Goal: Task Accomplishment & Management: Use online tool/utility

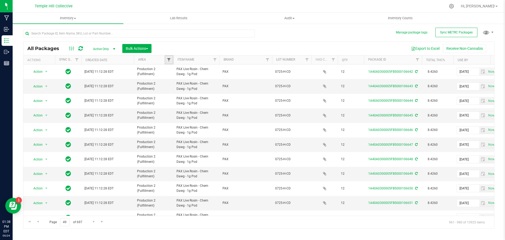
click at [169, 61] on span "Filter" at bounding box center [169, 60] width 4 height 4
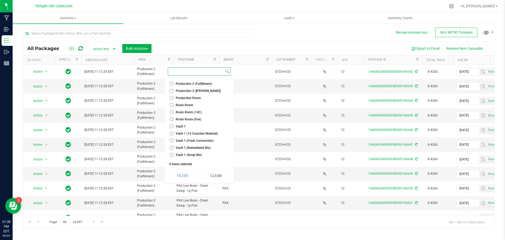
scroll to position [132, 0]
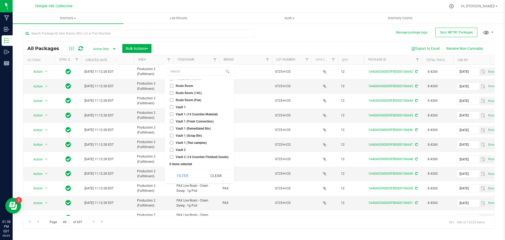
click at [184, 150] on span "Vault 2" at bounding box center [181, 149] width 10 height 3
click at [173, 150] on input "Vault 2" at bounding box center [171, 149] width 3 height 3
checkbox input "true"
click at [183, 176] on button "Filter" at bounding box center [182, 176] width 29 height 12
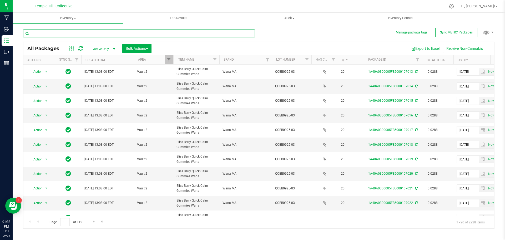
click at [98, 32] on input "text" at bounding box center [139, 33] width 232 height 8
paste input "1:1SM0625-19"
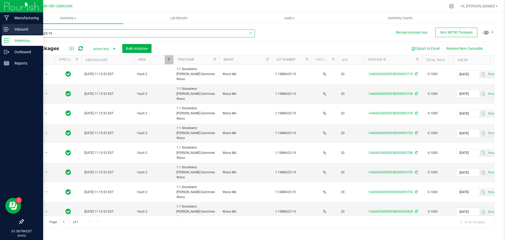
drag, startPoint x: 22, startPoint y: 33, endPoint x: 5, endPoint y: 33, distance: 16.6
click at [5, 33] on div "Manufacturing Inbound Inventory Outbound Reports 01:38 PM EDT 09/24/2025 09/24 …" at bounding box center [252, 120] width 505 height 240
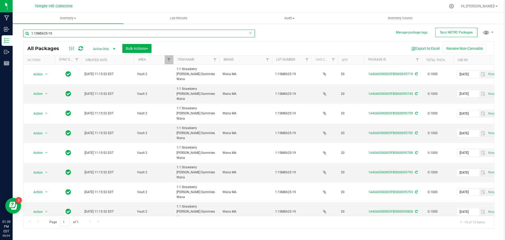
paste input "SL0625-0"
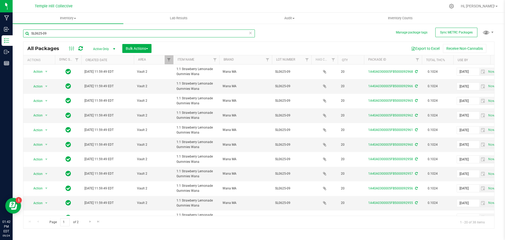
click at [25, 31] on input "SL0625-09" at bounding box center [139, 33] width 232 height 8
paste input "IP0825-15"
type input "IP0825-15"
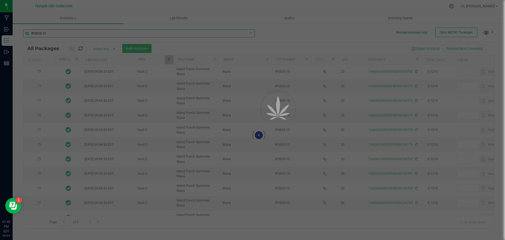
type input "2026-08-15"
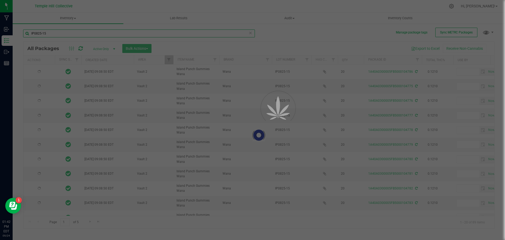
type input "2026-08-15"
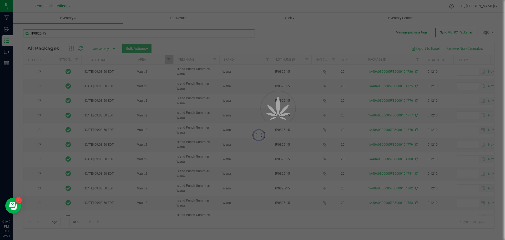
type input "2026-08-15"
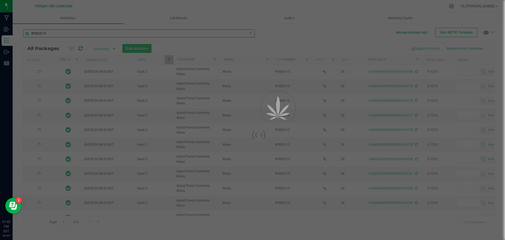
type input "2026-08-15"
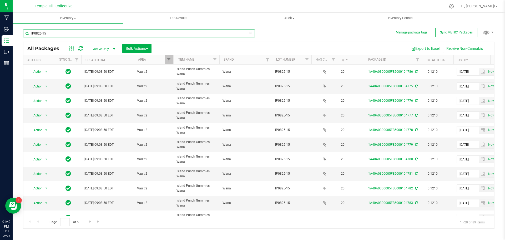
drag, startPoint x: 56, startPoint y: 31, endPoint x: 22, endPoint y: 33, distance: 33.8
click at [22, 33] on div "Manage package tags Sync METRC Packages IP0825-15 All Packages Active Only Acti…" at bounding box center [259, 103] width 493 height 161
paste input "QCBB0625-26"
drag, startPoint x: 26, startPoint y: 34, endPoint x: 30, endPoint y: 33, distance: 4.0
click at [26, 33] on input "QCBB0625-26" at bounding box center [139, 33] width 232 height 8
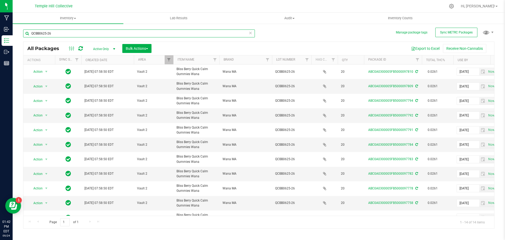
paste input "DBC0825-08"
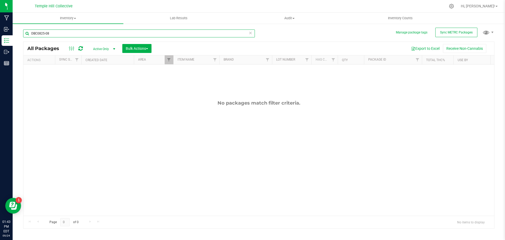
drag, startPoint x: 59, startPoint y: 29, endPoint x: 46, endPoint y: 33, distance: 13.5
click at [25, 31] on input "DBC0825-08" at bounding box center [139, 33] width 232 height 8
paste input "11"
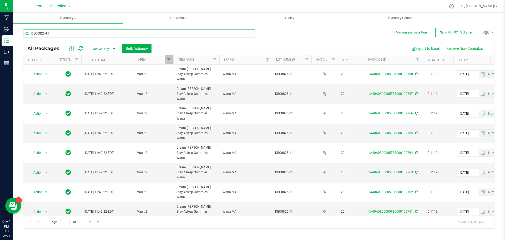
drag, startPoint x: 56, startPoint y: 34, endPoint x: 34, endPoint y: 35, distance: 21.9
click at [28, 34] on input "DBC0825-11" at bounding box center [139, 33] width 232 height 8
paste input "49"
type input "49"
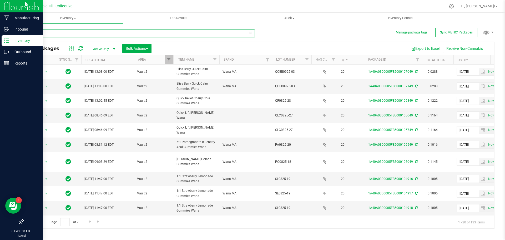
drag, startPoint x: 61, startPoint y: 33, endPoint x: 11, endPoint y: 38, distance: 49.5
click at [11, 38] on div "Manufacturing Inbound Inventory Outbound Reports 01:43 PM EDT 09/24/2025 09/24 …" at bounding box center [252, 120] width 505 height 240
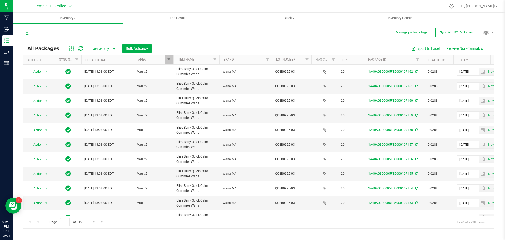
click at [62, 33] on input "text" at bounding box center [139, 33] width 232 height 8
paste input "LS0625-20"
drag, startPoint x: 44, startPoint y: 33, endPoint x: 26, endPoint y: 31, distance: 18.3
click at [16, 31] on div "Manage package tags Sync METRC Packages LS0625-20 All Packages Active Only Acti…" at bounding box center [259, 103] width 493 height 161
paste input "DB0825-22"
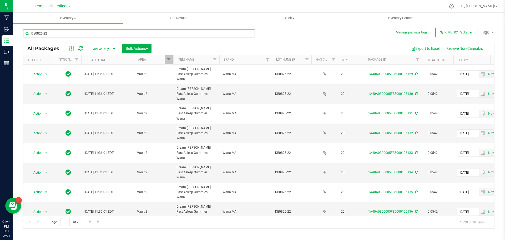
drag, startPoint x: 61, startPoint y: 36, endPoint x: 34, endPoint y: 31, distance: 27.3
click at [24, 32] on input "DB0825-22" at bounding box center [139, 33] width 232 height 8
paste input "PP0525-05"
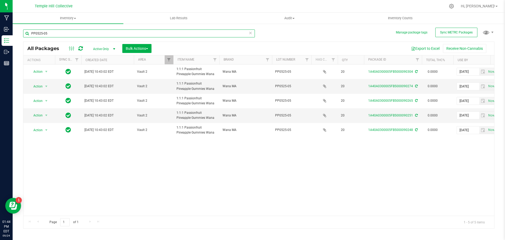
drag, startPoint x: 50, startPoint y: 35, endPoint x: 33, endPoint y: 34, distance: 17.4
click at [30, 34] on input "PP0525-05" at bounding box center [139, 33] width 232 height 8
paste input "5:1PA0625-16"
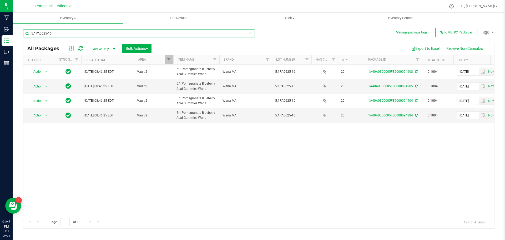
drag, startPoint x: 38, startPoint y: 34, endPoint x: 24, endPoint y: 34, distance: 13.2
click at [24, 34] on input "5:1PA0625-16" at bounding box center [139, 33] width 232 height 8
paste input "BP0825-01"
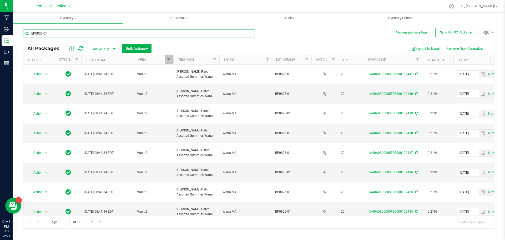
drag, startPoint x: 68, startPoint y: 30, endPoint x: 46, endPoint y: 34, distance: 22.0
click at [31, 33] on input "BP0825-01" at bounding box center [139, 33] width 232 height 8
paste input "1:1:1MR0625-18"
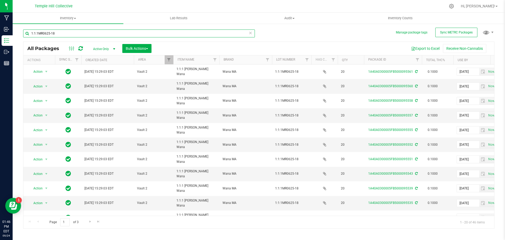
drag, startPoint x: 57, startPoint y: 33, endPoint x: 19, endPoint y: 37, distance: 37.8
click at [19, 37] on div "Manage package tags Sync METRC Packages 1:1:1MR0625-18 All Packages Active Only…" at bounding box center [259, 103] width 493 height 161
paste input "BO0825-12"
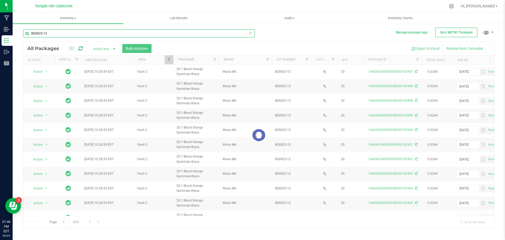
type input "BO0825-12"
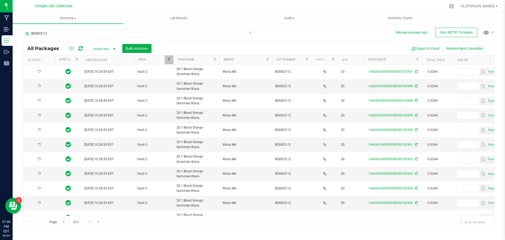
type input "2026-08-12"
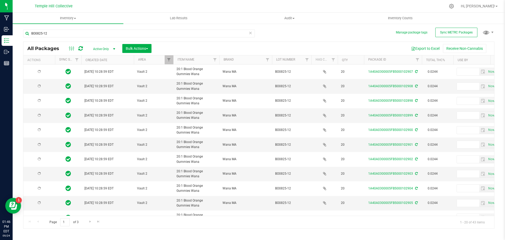
type input "2026-08-12"
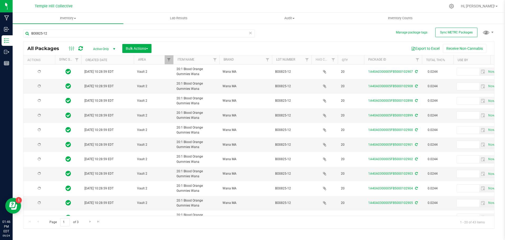
type input "2026-08-12"
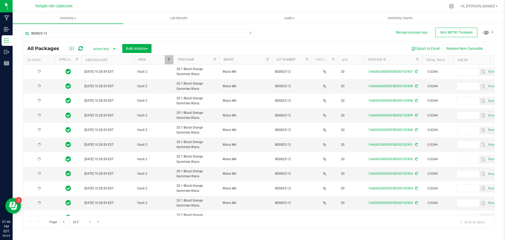
type input "2026-08-12"
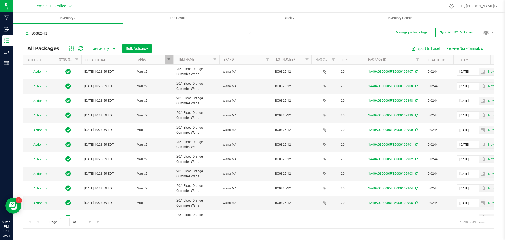
drag, startPoint x: 59, startPoint y: 32, endPoint x: 24, endPoint y: 32, distance: 34.7
click at [24, 32] on input "BO0825-12" at bounding box center [139, 33] width 232 height 8
paste input "QR0725-29"
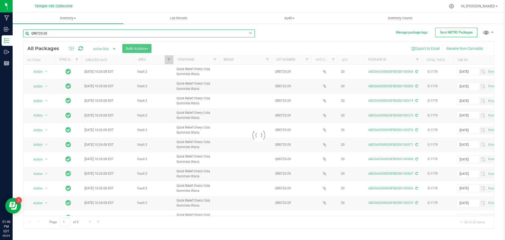
type input "QR0725-29"
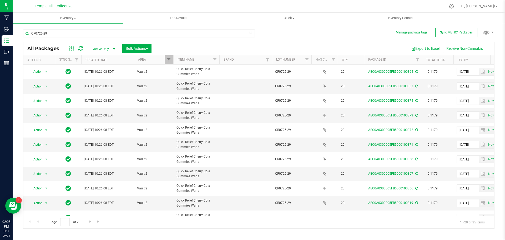
click at [251, 31] on icon at bounding box center [251, 32] width 4 height 6
click at [169, 60] on span "Filter" at bounding box center [169, 60] width 4 height 4
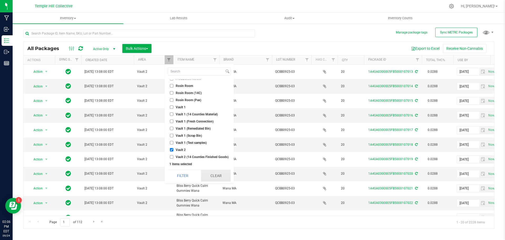
click at [219, 174] on button "Clear" at bounding box center [216, 176] width 30 height 12
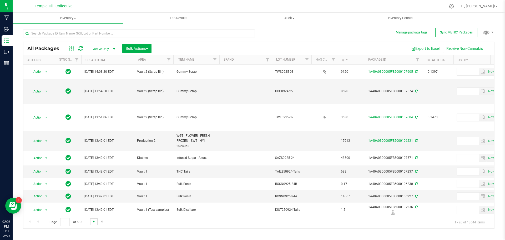
click at [93, 222] on span "Go to the next page" at bounding box center [94, 221] width 4 height 4
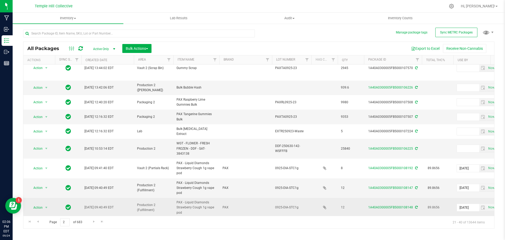
scroll to position [184, 0]
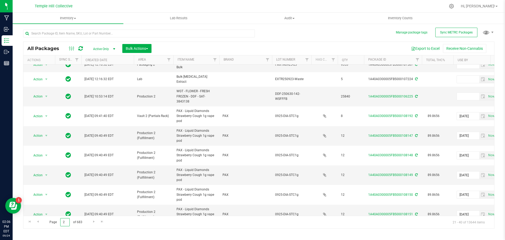
drag, startPoint x: 65, startPoint y: 222, endPoint x: 55, endPoint y: 219, distance: 10.4
click at [54, 222] on span "Page 2 of 683" at bounding box center [66, 222] width 42 height 8
type input "50"
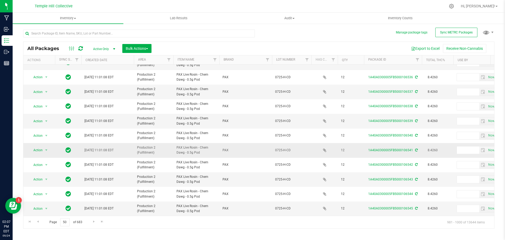
scroll to position [144, 0]
click at [37, 222] on span "Go to the previous page" at bounding box center [38, 221] width 4 height 4
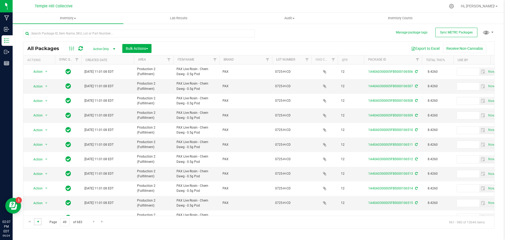
click at [39, 220] on span "Go to the previous page" at bounding box center [38, 221] width 4 height 4
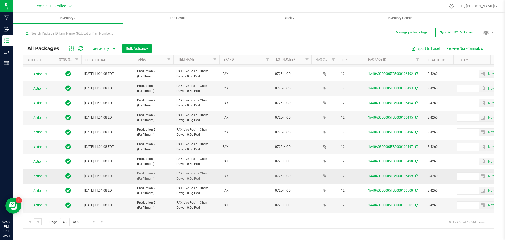
scroll to position [144, 0]
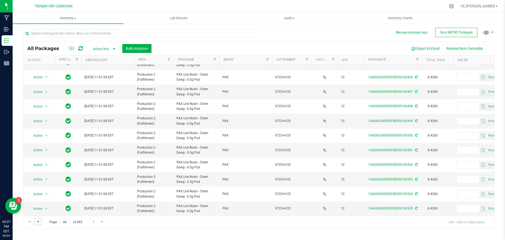
click at [36, 221] on span "Go to the previous page" at bounding box center [38, 221] width 4 height 4
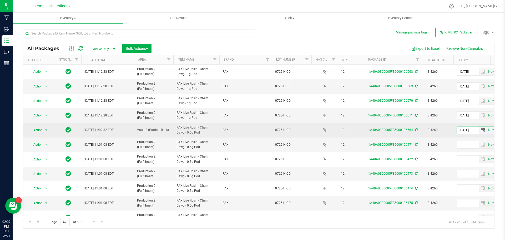
click at [466, 131] on input "2026-09-12" at bounding box center [468, 129] width 22 height 7
click at [465, 131] on input "2026-09-12" at bounding box center [468, 129] width 22 height 7
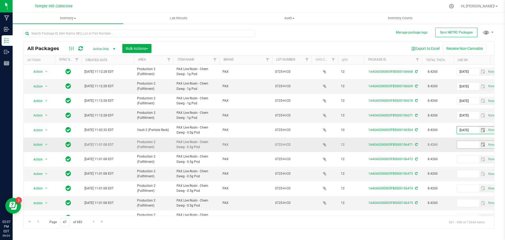
click at [459, 144] on input "text" at bounding box center [468, 144] width 22 height 7
paste input "2026-09-12"
type input "2026-09-12"
click at [416, 145] on icon at bounding box center [416, 144] width 3 height 3
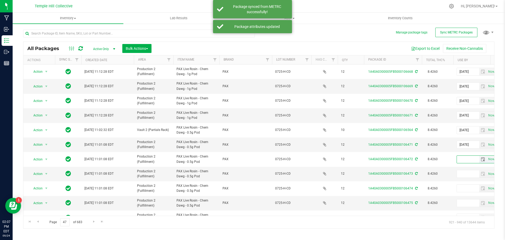
click at [472, 160] on input "text" at bounding box center [468, 159] width 22 height 7
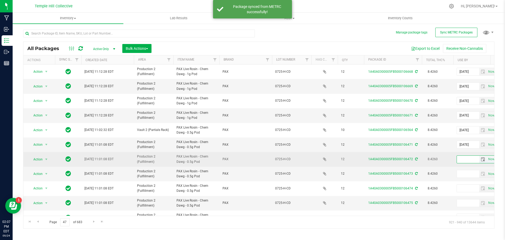
paste input "2026-09-12"
type input "2026-09-12"
click at [417, 158] on icon at bounding box center [416, 158] width 3 height 3
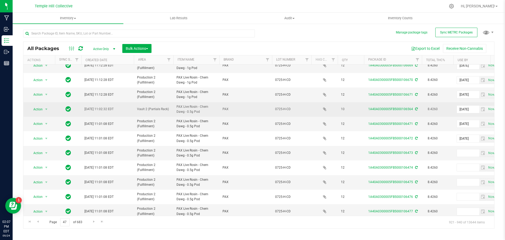
scroll to position [79, 0]
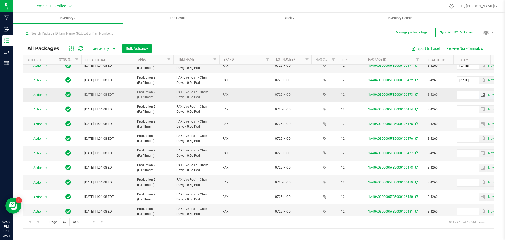
paste input "2026-09-12"
type input "2026-09-12"
click at [417, 95] on icon at bounding box center [416, 94] width 3 height 3
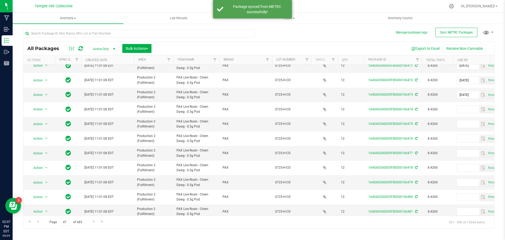
scroll to position [0, 0]
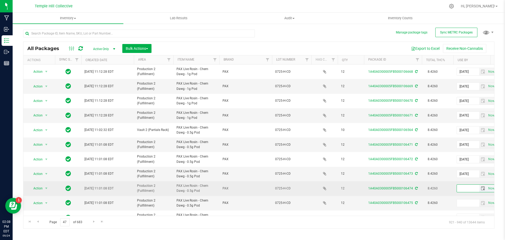
paste input "2026-09-12"
type input "2026-09-12"
click at [415, 188] on icon at bounding box center [416, 188] width 3 height 3
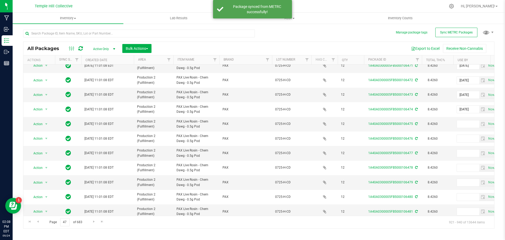
scroll to position [105, 0]
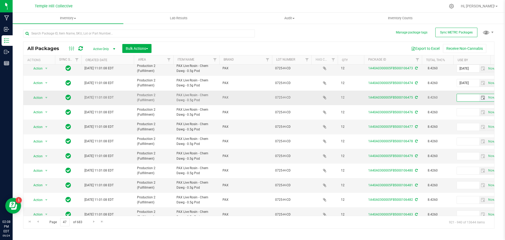
paste input "2026-09-12"
type input "2026-09-12"
click at [415, 99] on icon at bounding box center [416, 97] width 3 height 3
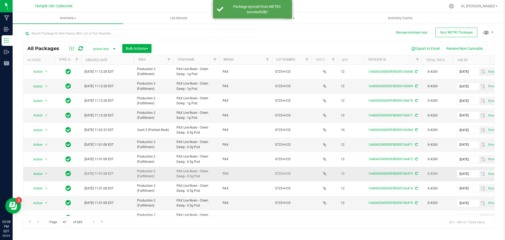
scroll to position [144, 0]
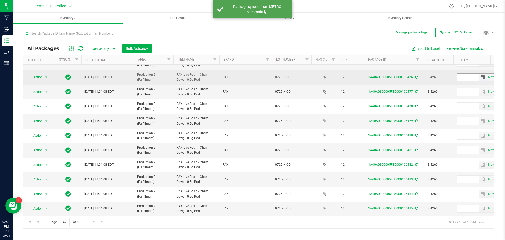
click at [466, 74] on input "text" at bounding box center [468, 76] width 22 height 7
paste input "2026-09-12"
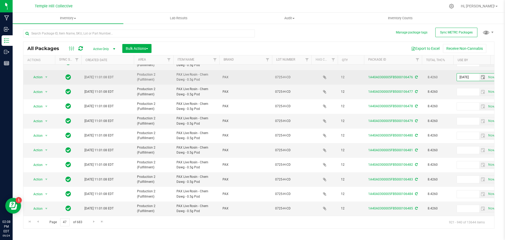
type input "2026-09-12"
click at [416, 76] on icon at bounding box center [416, 77] width 3 height 3
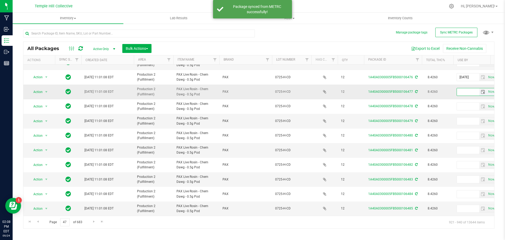
paste input "2026-09-12"
type input "2026-09-12"
click at [416, 90] on icon at bounding box center [416, 91] width 3 height 3
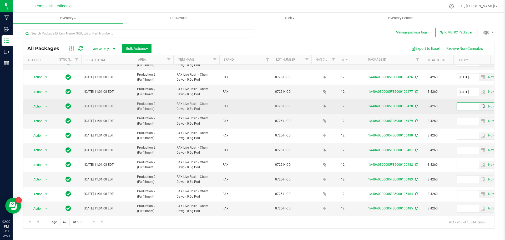
paste input "2026-09-12"
type input "2026-09-12"
drag, startPoint x: 415, startPoint y: 102, endPoint x: 411, endPoint y: 103, distance: 4.5
click at [415, 104] on icon at bounding box center [416, 105] width 3 height 3
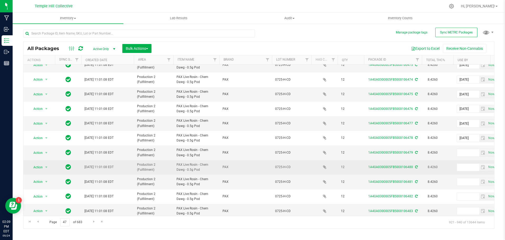
scroll to position [132, 0]
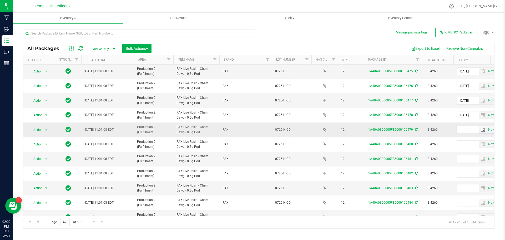
click at [459, 129] on input "text" at bounding box center [468, 129] width 22 height 7
paste input "2026-09-12"
type input "2026-09-12"
click at [415, 129] on icon at bounding box center [416, 129] width 3 height 3
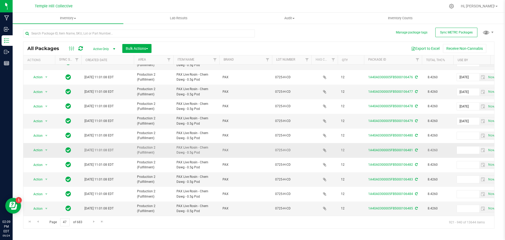
scroll to position [144, 0]
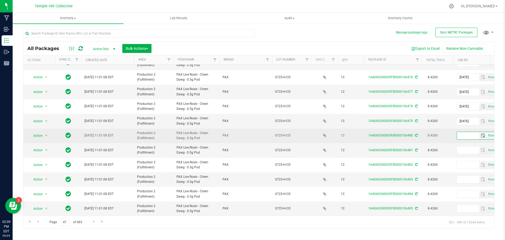
paste input "2026-09-12"
type input "2026-09-12"
click at [416, 134] on icon at bounding box center [416, 135] width 3 height 3
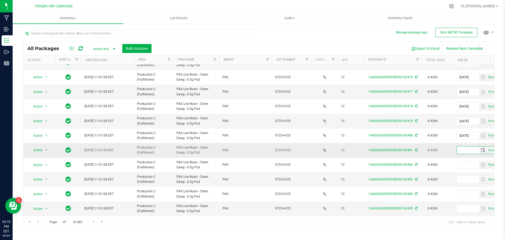
paste input "2026-09-12"
type input "2026-09-12"
click at [416, 148] on icon at bounding box center [416, 149] width 3 height 3
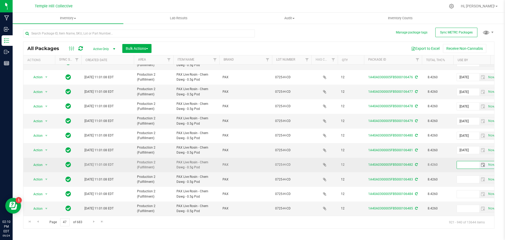
paste input "2026-09-12"
type input "2026-09-12"
click at [416, 163] on icon at bounding box center [416, 164] width 3 height 3
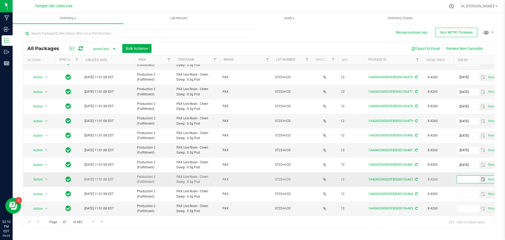
paste input "2026-09-12"
type input "2026-09-12"
click at [416, 178] on icon at bounding box center [416, 179] width 3 height 3
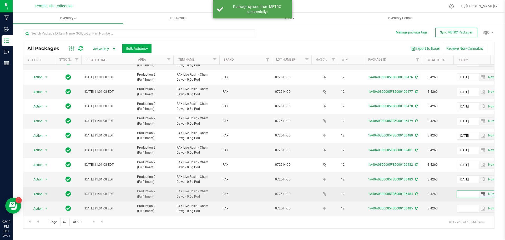
paste input "2026-09-12"
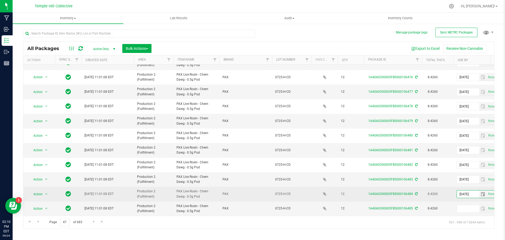
type input "2026-09-12"
click at [416, 192] on icon at bounding box center [416, 193] width 3 height 3
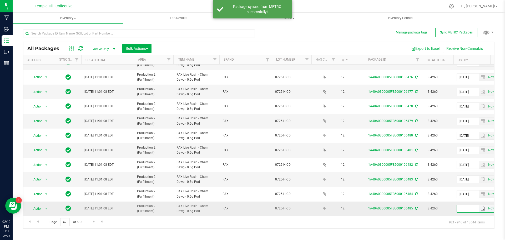
paste input "2026-09-12"
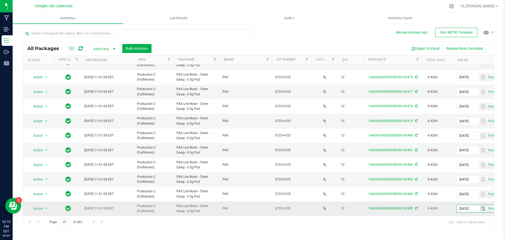
type input "2026-09-12"
click at [416, 207] on icon at bounding box center [416, 208] width 3 height 3
click at [92, 222] on span "Go to the next page" at bounding box center [94, 221] width 4 height 4
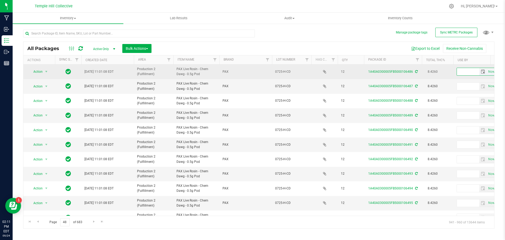
paste input "2026-09-12"
type input "2026-09-12"
click at [416, 73] on icon at bounding box center [416, 71] width 3 height 3
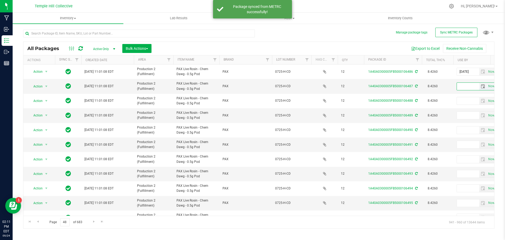
click at [474, 86] on input "text" at bounding box center [468, 86] width 22 height 7
paste input "2026-09-12"
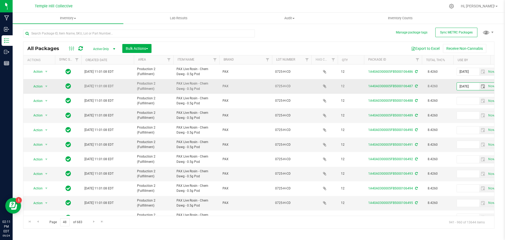
type input "2026-09-12"
click at [417, 87] on icon at bounding box center [416, 85] width 3 height 3
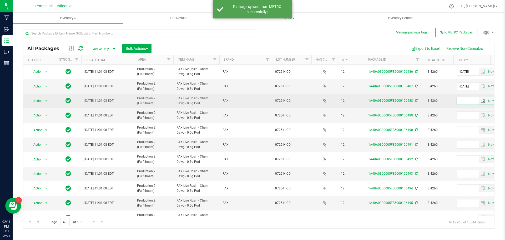
paste input "2026-09-12"
type input "2026-09-12"
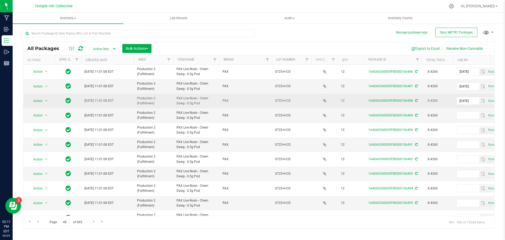
click at [415, 100] on icon at bounding box center [416, 100] width 3 height 3
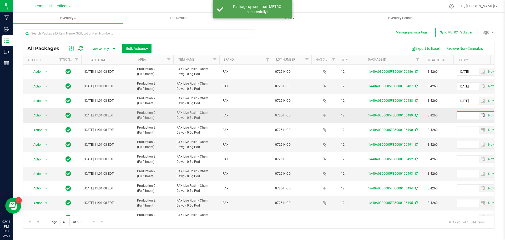
paste input "2026-09-12"
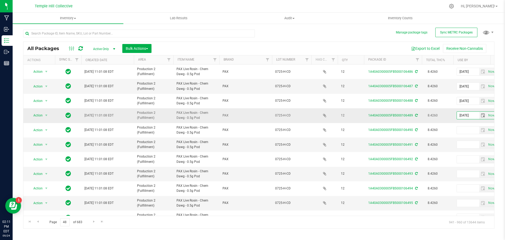
type input "2026-09-12"
click at [415, 115] on icon at bounding box center [416, 115] width 3 height 3
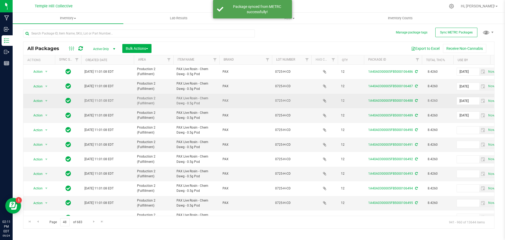
click at [452, 106] on td "8.4260" at bounding box center [438, 101] width 32 height 14
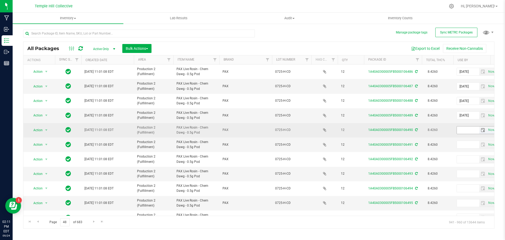
click at [463, 133] on input "text" at bounding box center [468, 129] width 22 height 7
paste input "2026-09-12"
type input "2026-09-12"
drag, startPoint x: 416, startPoint y: 129, endPoint x: 414, endPoint y: 127, distance: 2.8
click at [416, 129] on icon at bounding box center [416, 129] width 3 height 3
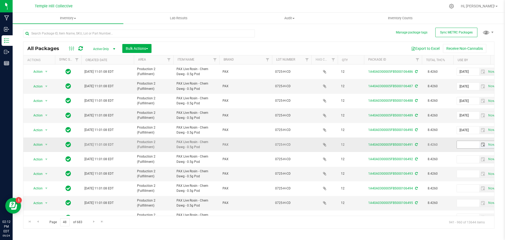
click at [461, 145] on input "text" at bounding box center [468, 144] width 22 height 7
paste input "2026-09-12"
type input "2026-09-12"
click at [415, 144] on icon at bounding box center [416, 144] width 3 height 3
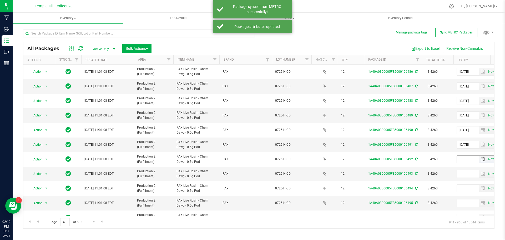
click at [467, 157] on input "text" at bounding box center [468, 159] width 22 height 7
paste input "2026-09-12"
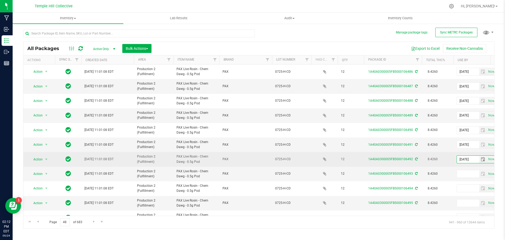
type input "2026-09-12"
click at [416, 160] on icon at bounding box center [416, 158] width 3 height 3
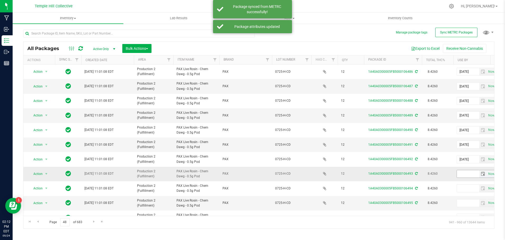
click at [464, 175] on input "text" at bounding box center [468, 173] width 22 height 7
paste input "2026-09-12"
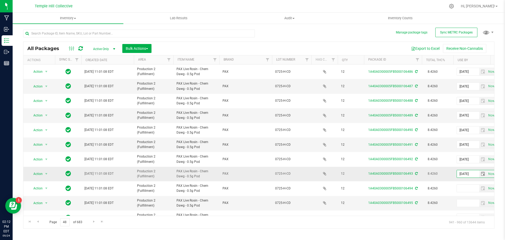
type input "2026-09-12"
click at [415, 173] on icon at bounding box center [416, 173] width 3 height 3
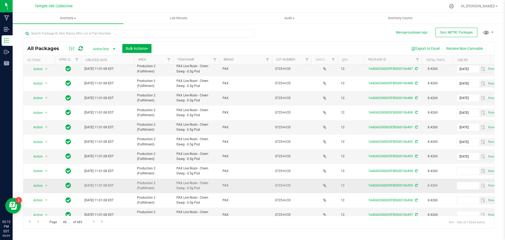
scroll to position [105, 0]
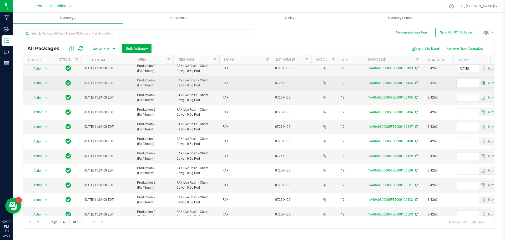
paste input "2026-09-12"
type input "2026-09-12"
click at [415, 84] on icon at bounding box center [416, 82] width 3 height 3
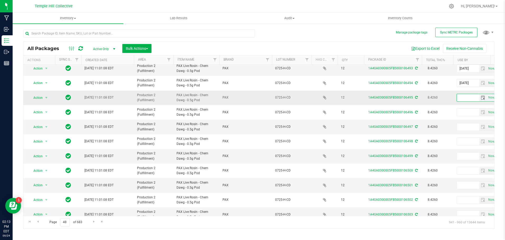
paste input "2026-09-12"
type input "2026-09-12"
click at [415, 97] on icon at bounding box center [416, 97] width 3 height 3
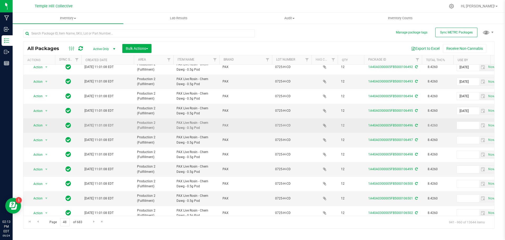
scroll to position [92, 0]
paste input "2026-09-12"
type input "2026-09-12"
click at [415, 125] on icon at bounding box center [416, 125] width 3 height 3
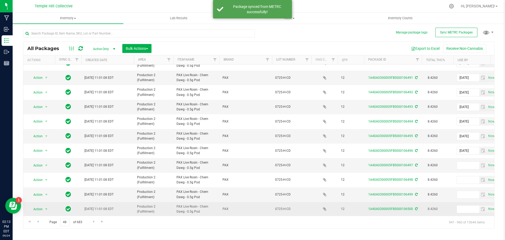
scroll to position [132, 0]
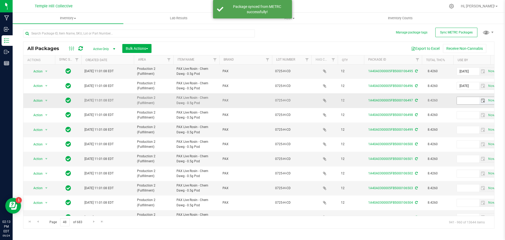
click at [462, 98] on input "text" at bounding box center [468, 100] width 22 height 7
paste input "2026-09-12"
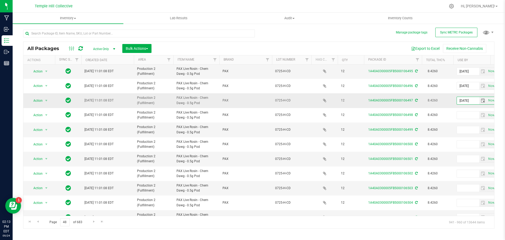
type input "2026-09-12"
click at [416, 99] on icon at bounding box center [416, 100] width 3 height 3
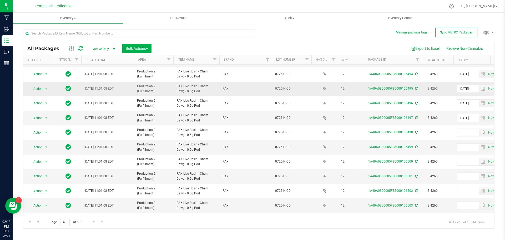
scroll to position [144, 0]
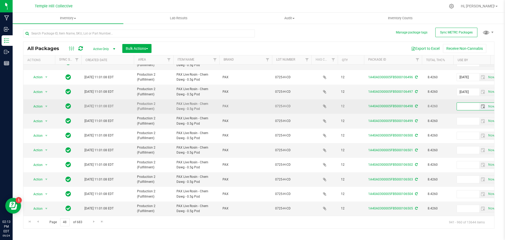
paste input "2026-09-12"
type input "2026-09-12"
click at [415, 104] on icon at bounding box center [416, 105] width 3 height 3
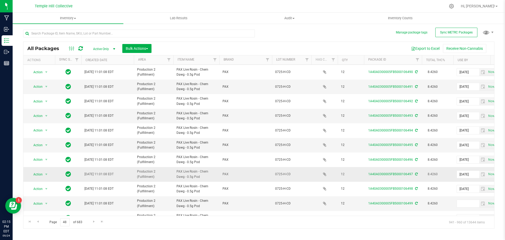
scroll to position [132, 0]
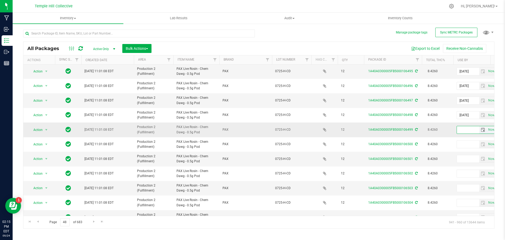
click at [471, 131] on input "text" at bounding box center [468, 129] width 22 height 7
paste input "2026-09-12"
type input "2026-09-12"
click at [416, 130] on icon at bounding box center [416, 129] width 3 height 3
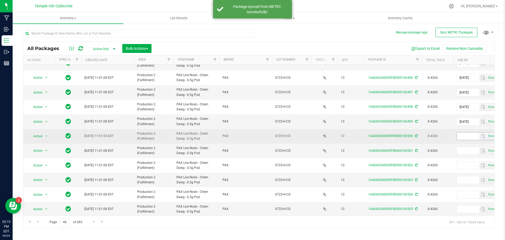
scroll to position [144, 0]
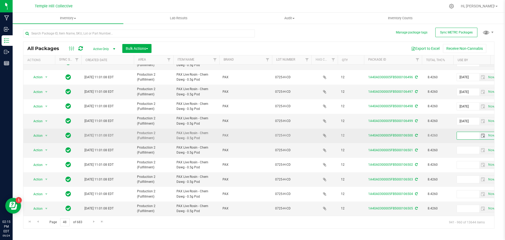
paste input "2026-09-12"
type input "2026-09-12"
click at [415, 134] on icon at bounding box center [416, 135] width 3 height 3
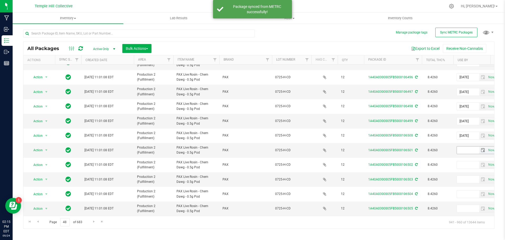
click at [469, 146] on input "text" at bounding box center [468, 149] width 22 height 7
paste input "2026-09-12"
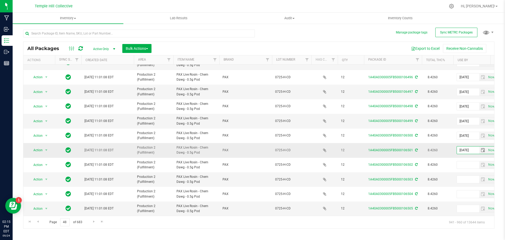
type input "2026-09-12"
click at [416, 148] on icon at bounding box center [416, 149] width 3 height 3
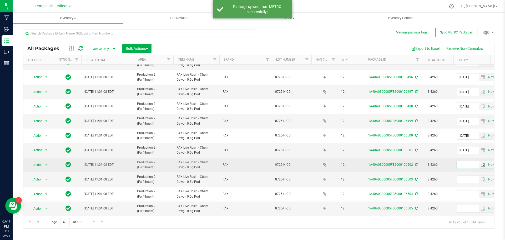
paste input "2026-09-12"
type input "2026-09-12"
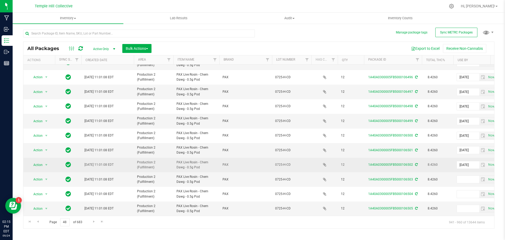
click at [416, 163] on icon at bounding box center [416, 164] width 3 height 3
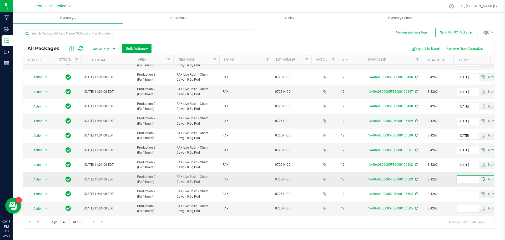
paste input "2026-09-12"
type input "2026-09-12"
click at [415, 178] on icon at bounding box center [416, 179] width 3 height 3
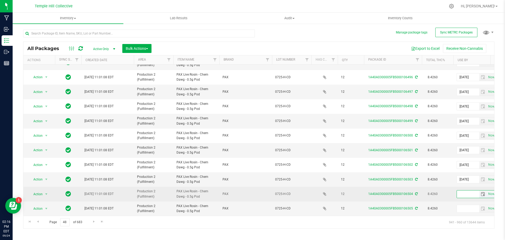
paste input "2026-09-12"
type input "2026-09-12"
click at [417, 192] on icon at bounding box center [416, 193] width 3 height 3
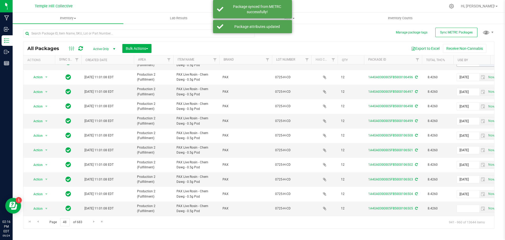
scroll to position [0, 0]
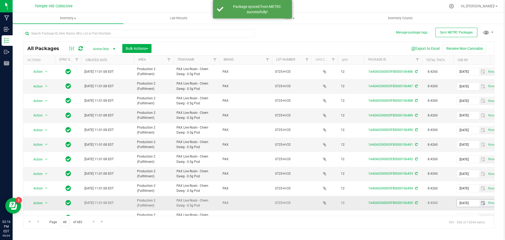
click at [468, 203] on input "2026-09-12" at bounding box center [468, 202] width 22 height 7
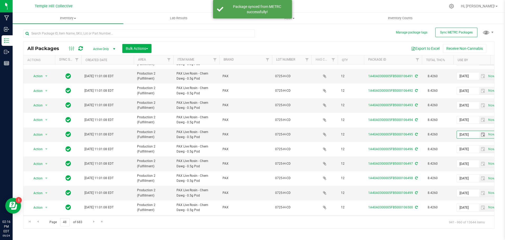
scroll to position [144, 0]
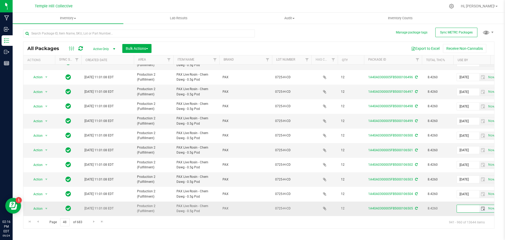
paste input "2026-09-12"
type input "2026-09-12"
click at [416, 207] on icon at bounding box center [416, 208] width 3 height 3
click at [91, 221] on link "Go to the next page" at bounding box center [94, 221] width 8 height 7
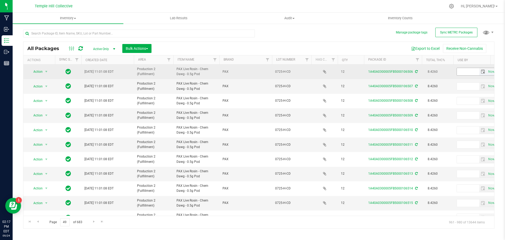
click at [463, 68] on span "Now" at bounding box center [476, 72] width 39 height 8
drag, startPoint x: 463, startPoint y: 68, endPoint x: 464, endPoint y: 71, distance: 3.3
click at [464, 71] on input "text" at bounding box center [468, 71] width 22 height 7
paste input "2026-09-12"
type input "2026-09-12"
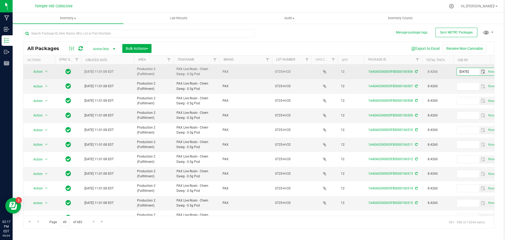
click at [417, 70] on div "1A40A0300005FB5000106506" at bounding box center [392, 71] width 59 height 5
click at [416, 70] on icon at bounding box center [416, 71] width 3 height 3
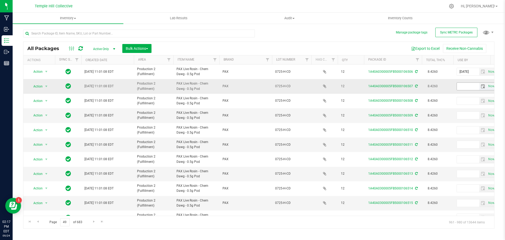
click at [464, 83] on span "Now" at bounding box center [476, 86] width 39 height 8
click at [466, 86] on input "text" at bounding box center [468, 86] width 22 height 7
paste input "2026-09-12"
type input "2026-09-12"
click at [414, 86] on div "1A40A0300005FB5000106507" at bounding box center [392, 86] width 59 height 5
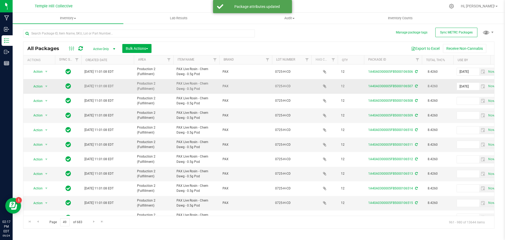
click at [416, 87] on icon at bounding box center [416, 85] width 3 height 3
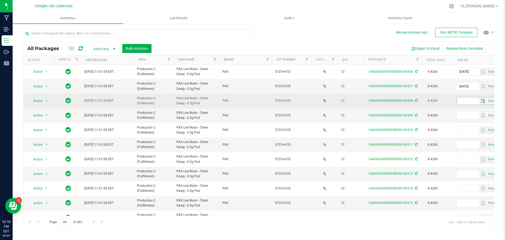
click at [460, 102] on input "text" at bounding box center [468, 100] width 22 height 7
paste input "2026-09-12"
type input "2026-09-12"
click at [417, 100] on div "1A40A0300005FB5000106508" at bounding box center [392, 100] width 59 height 5
click at [416, 101] on icon at bounding box center [416, 100] width 3 height 3
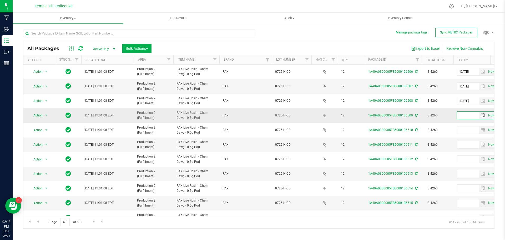
click at [463, 116] on input "text" at bounding box center [468, 115] width 22 height 7
paste input "2026-09-12"
type input "2026-09-12"
click at [417, 114] on div "1A40A0300005FB5000106509" at bounding box center [392, 115] width 59 height 5
click at [417, 115] on icon at bounding box center [416, 115] width 3 height 3
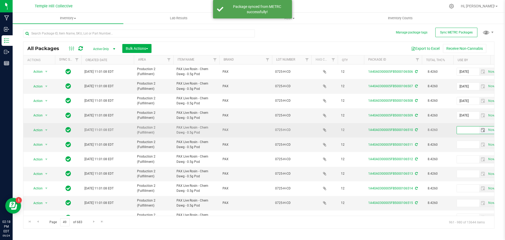
click at [463, 130] on input "text" at bounding box center [468, 129] width 22 height 7
paste input "2026-09-12"
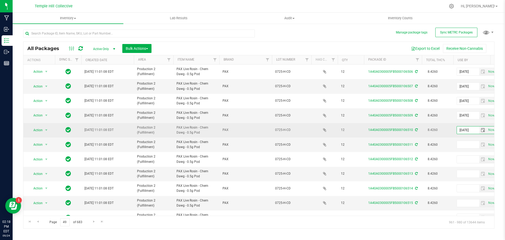
type input "2026-09-12"
click at [416, 131] on icon at bounding box center [416, 129] width 3 height 3
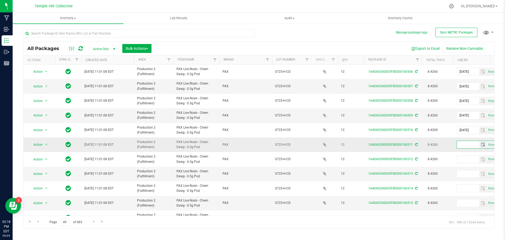
click at [470, 145] on input "text" at bounding box center [468, 144] width 22 height 7
paste input "2026-09-12"
type input "2026-09-12"
drag, startPoint x: 416, startPoint y: 143, endPoint x: 431, endPoint y: 146, distance: 15.1
click at [416, 143] on icon at bounding box center [416, 144] width 3 height 3
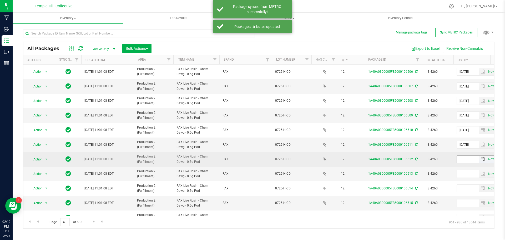
click at [467, 162] on input "text" at bounding box center [468, 159] width 22 height 7
paste input "2026-09-12"
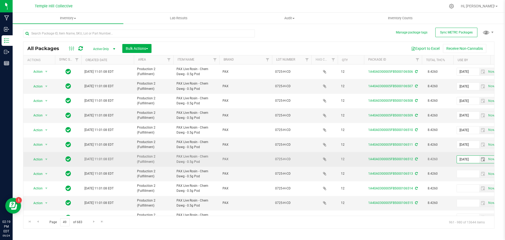
type input "2026-09-12"
click at [416, 159] on icon at bounding box center [416, 158] width 3 height 3
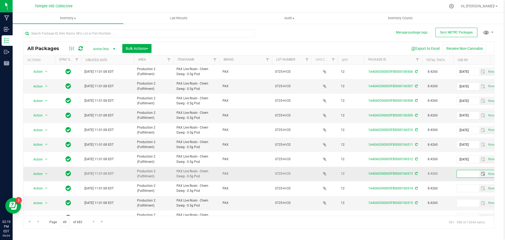
click at [466, 174] on input "text" at bounding box center [468, 173] width 22 height 7
paste input "2026-09-12"
type input "2026-09-12"
click at [416, 173] on icon at bounding box center [416, 173] width 3 height 3
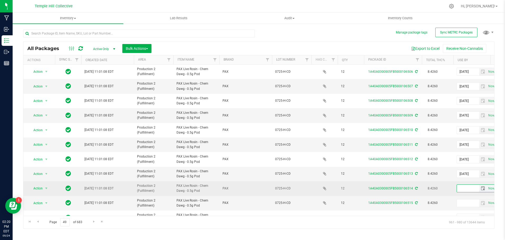
click at [464, 188] on input "text" at bounding box center [468, 187] width 22 height 7
paste input "2026-09-12"
type input "2026-09-12"
click at [414, 187] on div "1A40A0300005FB5000106514" at bounding box center [392, 188] width 59 height 5
click at [416, 187] on icon at bounding box center [416, 188] width 3 height 3
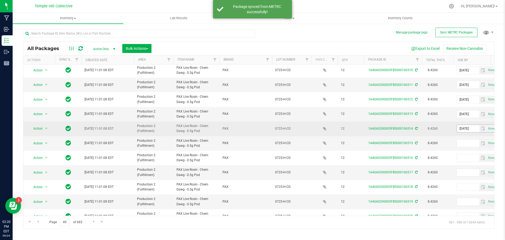
scroll to position [79, 0]
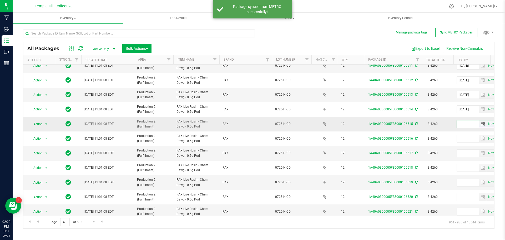
click at [462, 126] on input "text" at bounding box center [468, 123] width 22 height 7
paste input "2026-09-12"
type input "2026-09-12"
click at [417, 123] on icon at bounding box center [416, 123] width 3 height 3
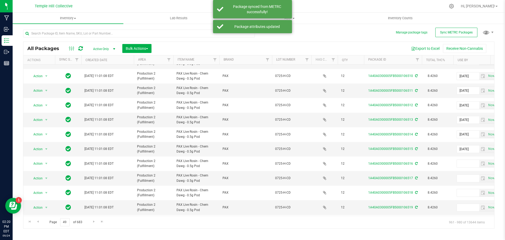
scroll to position [132, 0]
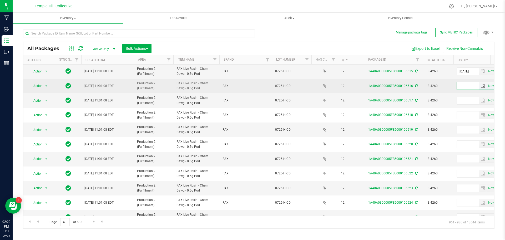
paste input "2026-09-12"
type input "2026-09-12"
click at [417, 86] on icon at bounding box center [416, 85] width 3 height 3
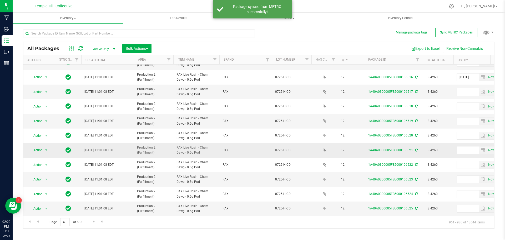
scroll to position [144, 0]
paste input "2026-09-12"
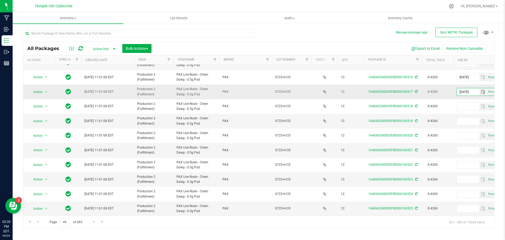
type input "2026-09-12"
click at [416, 90] on icon at bounding box center [416, 91] width 3 height 3
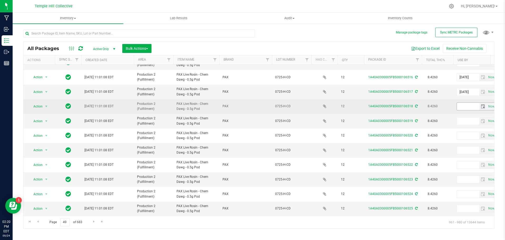
click at [467, 103] on input "text" at bounding box center [468, 106] width 22 height 7
paste input "2026-09-12"
type input "2026-09-12"
click at [416, 104] on icon at bounding box center [416, 105] width 3 height 3
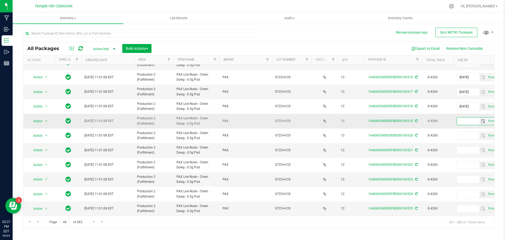
paste input "2026-09-12"
type input "2026-09-12"
click at [415, 119] on icon at bounding box center [416, 120] width 3 height 3
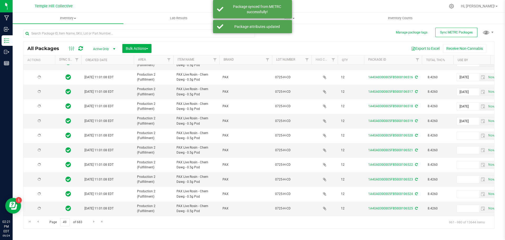
scroll to position [0, 0]
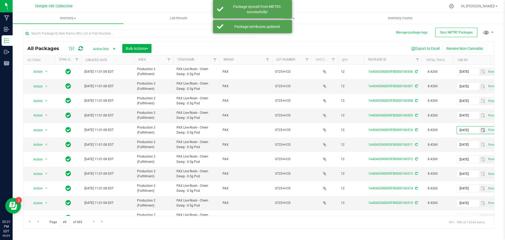
click at [463, 132] on input "2026-09-12" at bounding box center [468, 129] width 22 height 7
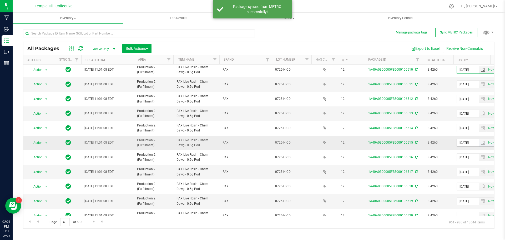
scroll to position [144, 0]
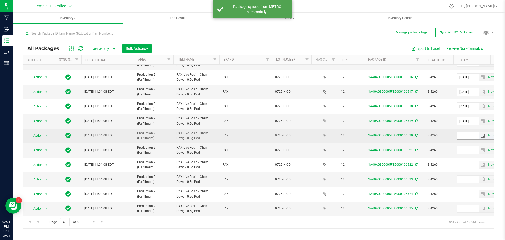
click at [463, 132] on input "text" at bounding box center [468, 135] width 22 height 7
paste input "2026-09-12"
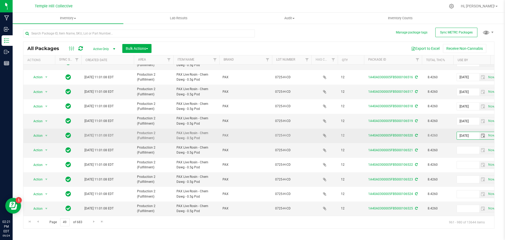
type input "2026-09-12"
click at [416, 134] on icon at bounding box center [416, 135] width 3 height 3
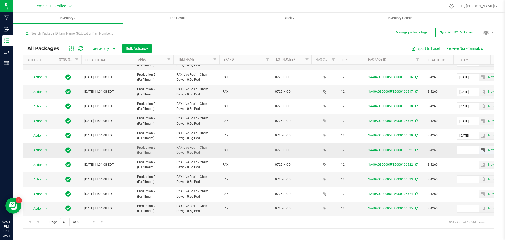
click at [470, 146] on input "text" at bounding box center [468, 149] width 22 height 7
paste input "2026-09-12"
type input "2026-09-12"
click at [415, 148] on icon at bounding box center [416, 149] width 3 height 3
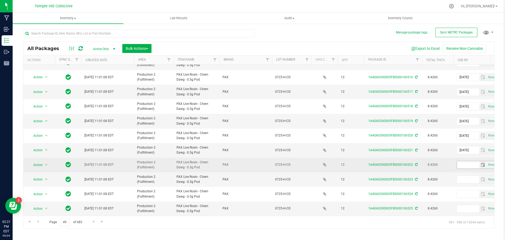
click at [466, 162] on input "text" at bounding box center [468, 164] width 22 height 7
paste input "2026-09-12"
type input "2026-09-12"
click at [416, 163] on icon at bounding box center [416, 164] width 3 height 3
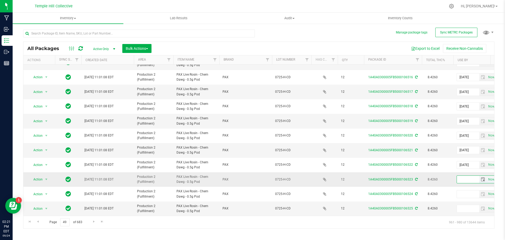
paste input "2026-09-12"
type input "2026-09-12"
click at [416, 178] on icon at bounding box center [416, 179] width 3 height 3
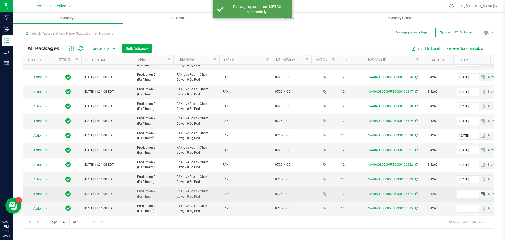
paste input "2026-09-12"
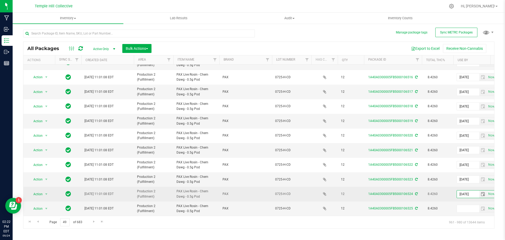
type input "2026-09-12"
click at [415, 192] on icon at bounding box center [416, 193] width 3 height 3
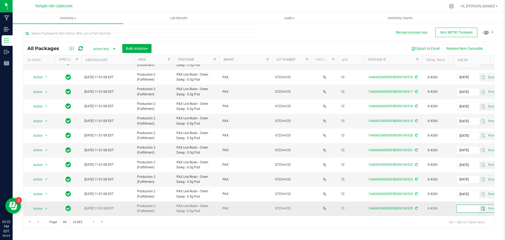
paste input "2026-09-12"
type input "2026-09-12"
click at [416, 207] on icon at bounding box center [416, 208] width 3 height 3
click at [93, 220] on span "Go to the next page" at bounding box center [94, 221] width 4 height 4
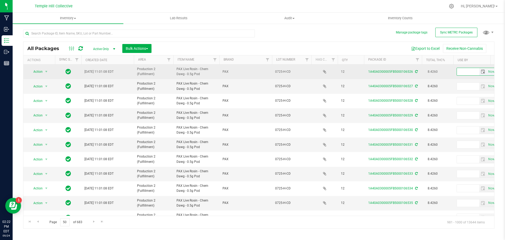
paste input "2026-09-12"
type input "2026-09-12"
click at [417, 71] on icon at bounding box center [416, 71] width 3 height 3
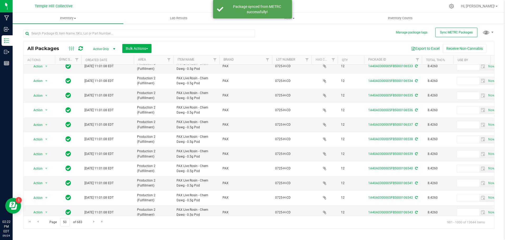
scroll to position [144, 0]
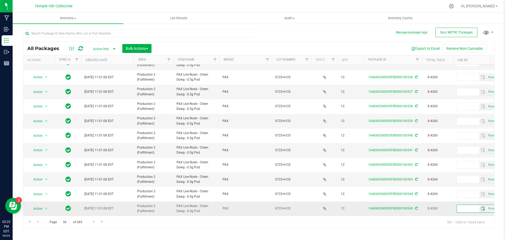
paste input "2026-09-12"
type input "2026-09-12"
click at [417, 207] on icon at bounding box center [416, 208] width 3 height 3
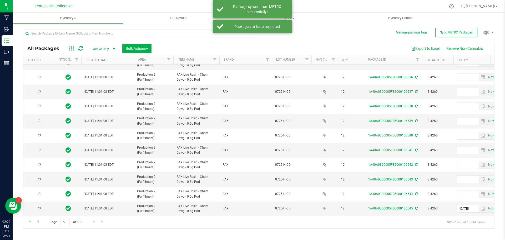
scroll to position [0, 0]
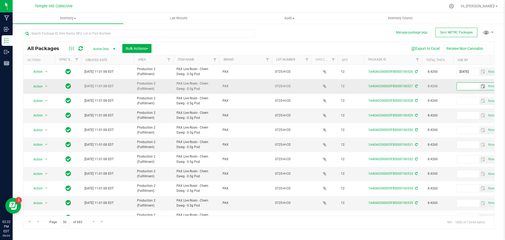
paste input "2026-09-12"
type input "2026-09-12"
click at [416, 86] on icon at bounding box center [416, 85] width 3 height 3
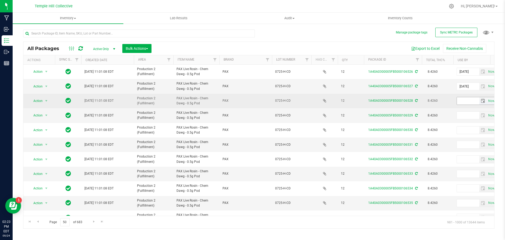
click at [466, 100] on input "text" at bounding box center [468, 100] width 22 height 7
paste input "2026-09-12"
type input "2026-09-12"
click at [416, 99] on span at bounding box center [415, 101] width 3 height 4
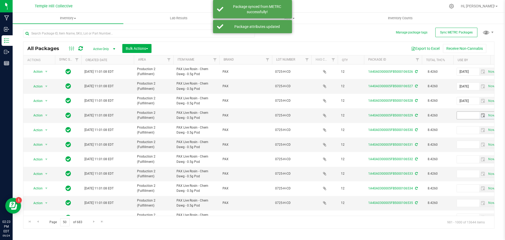
click at [465, 115] on input "text" at bounding box center [468, 115] width 22 height 7
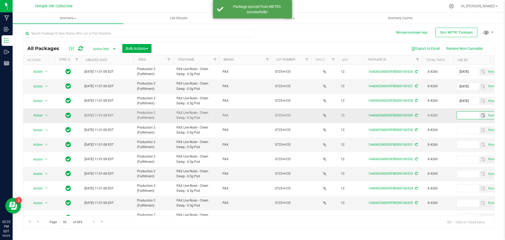
paste input "2026-09-12"
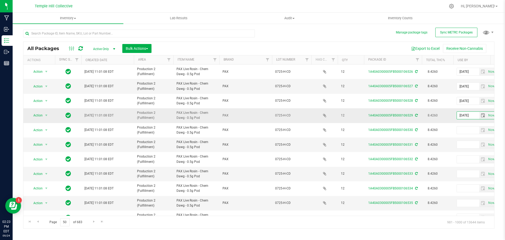
type input "2026-09-12"
click at [417, 115] on icon at bounding box center [416, 115] width 3 height 3
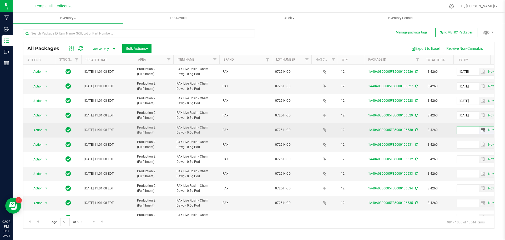
paste input "2026-09-12"
type input "2026-09-12"
click at [415, 129] on icon at bounding box center [416, 129] width 3 height 3
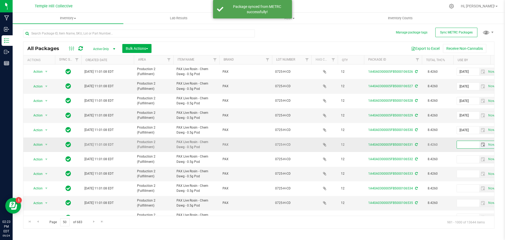
paste input "2026-09-12"
type input "2026-09-12"
click at [417, 144] on icon at bounding box center [416, 144] width 3 height 3
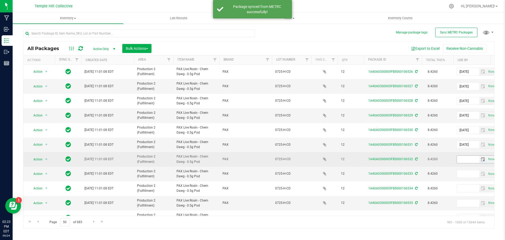
click at [466, 158] on input "text" at bounding box center [468, 159] width 22 height 7
paste input "2026-09-12"
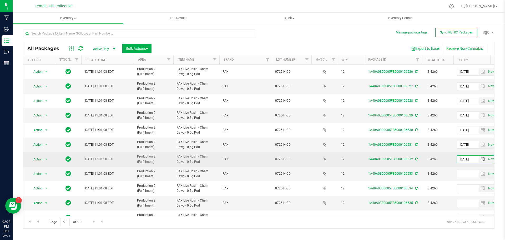
type input "2026-09-12"
click at [416, 159] on icon at bounding box center [416, 158] width 3 height 3
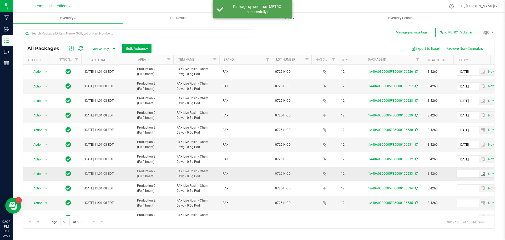
click at [472, 174] on input "text" at bounding box center [468, 173] width 22 height 7
paste input "2026-09-12"
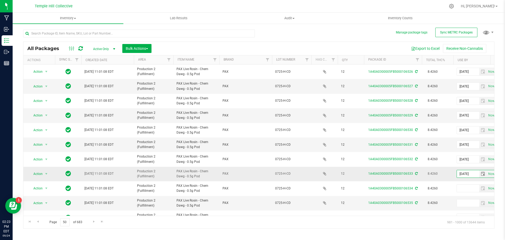
type input "2026-09-12"
click at [416, 173] on icon at bounding box center [416, 173] width 3 height 3
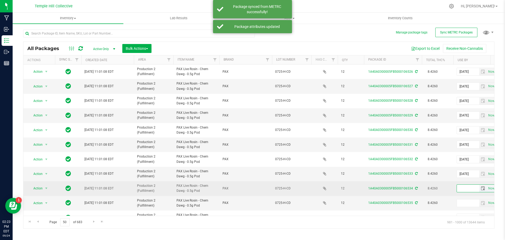
drag, startPoint x: 465, startPoint y: 187, endPoint x: 463, endPoint y: 190, distance: 3.4
click at [465, 188] on input "text" at bounding box center [468, 187] width 22 height 7
paste input "2026-09-12"
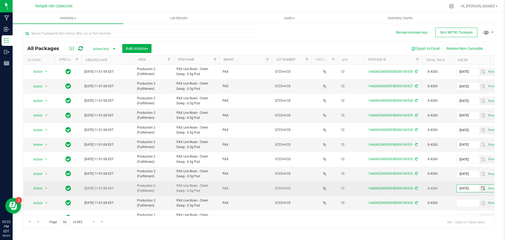
type input "2026-09-12"
click at [415, 187] on icon at bounding box center [416, 188] width 3 height 3
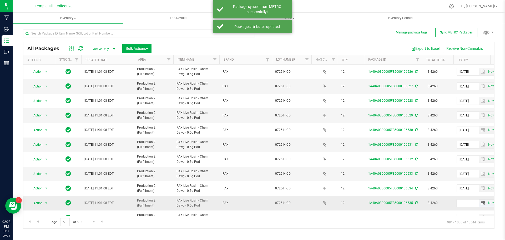
click at [464, 203] on input "text" at bounding box center [468, 202] width 22 height 7
paste input "2026-09-12"
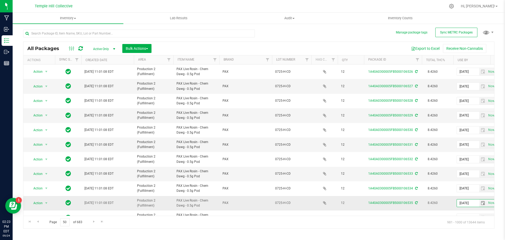
type input "2026-09-12"
click at [416, 204] on icon at bounding box center [416, 202] width 3 height 3
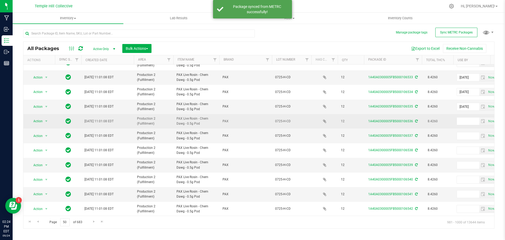
scroll to position [105, 0]
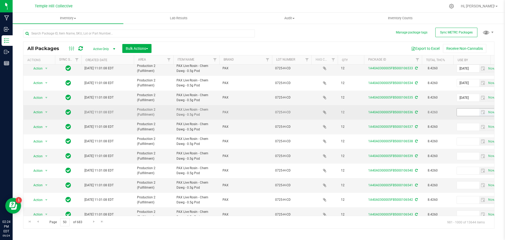
drag, startPoint x: 466, startPoint y: 117, endPoint x: 472, endPoint y: 111, distance: 8.6
paste input "2026-09-12"
type input "2026-09-12"
drag, startPoint x: 417, startPoint y: 111, endPoint x: 415, endPoint y: 113, distance: 3.2
click at [416, 111] on icon at bounding box center [416, 112] width 3 height 3
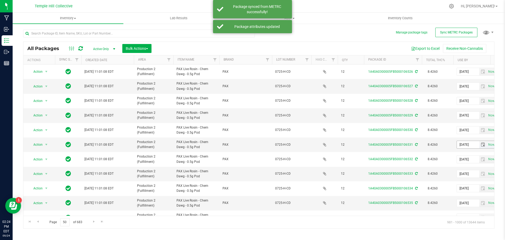
scroll to position [144, 0]
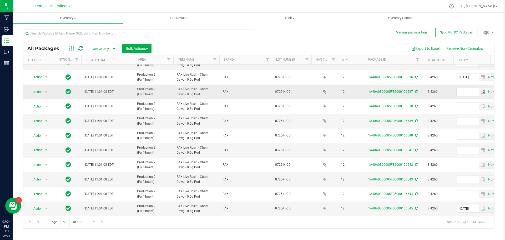
click at [462, 88] on input "text" at bounding box center [468, 91] width 22 height 7
paste input "2026-09-12"
type input "2026-09-12"
click at [417, 90] on icon at bounding box center [416, 91] width 3 height 3
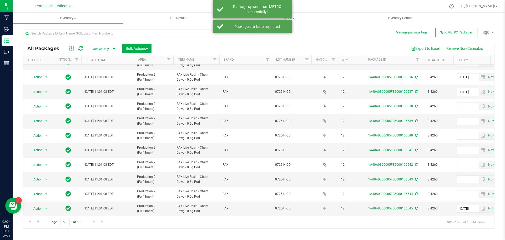
scroll to position [0, 0]
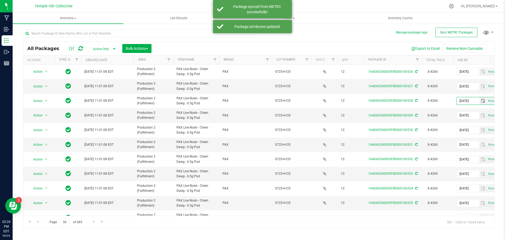
click at [466, 103] on input "2026-09-12" at bounding box center [468, 100] width 22 height 7
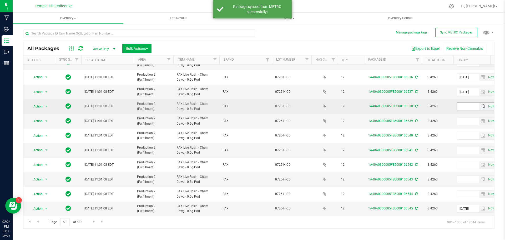
click at [468, 103] on input "text" at bounding box center [468, 106] width 22 height 7
paste input "2026-09-12"
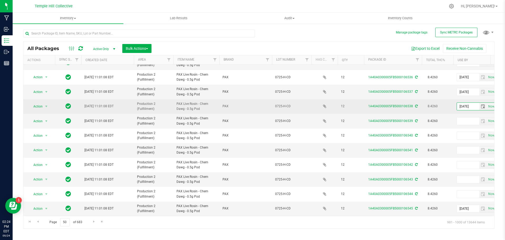
type input "2026-09-12"
click at [416, 104] on icon at bounding box center [416, 105] width 3 height 3
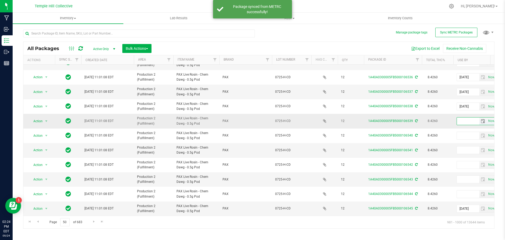
click at [470, 117] on input "text" at bounding box center [468, 120] width 22 height 7
paste input "2026-09-12"
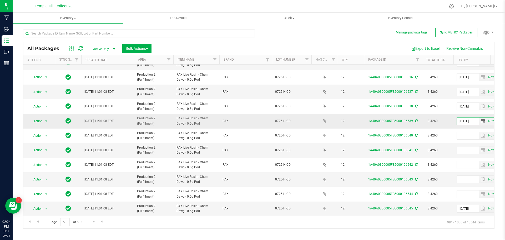
type input "2026-09-12"
click at [415, 119] on icon at bounding box center [416, 120] width 3 height 3
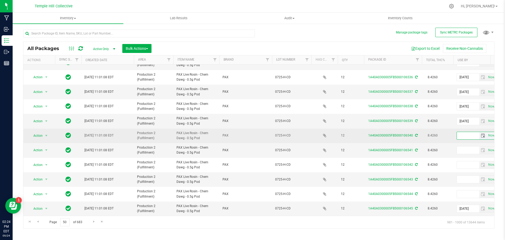
paste input "2026-09-12"
type input "2026-09-12"
click at [415, 134] on icon at bounding box center [416, 135] width 3 height 3
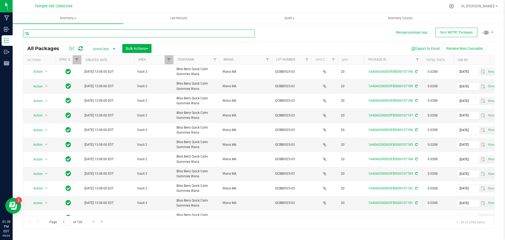
click at [91, 33] on input "text" at bounding box center [139, 33] width 232 height 8
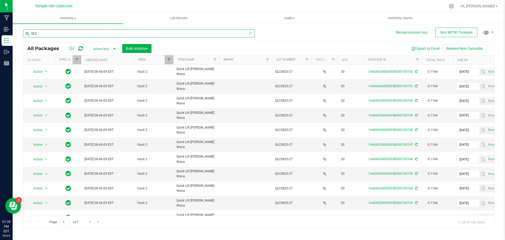
type input "QLC"
click at [287, 61] on link "Lot Number" at bounding box center [285, 60] width 19 height 4
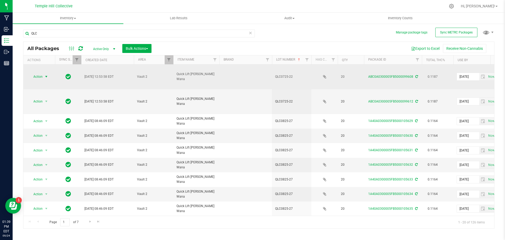
click at [45, 74] on span "select" at bounding box center [46, 76] width 4 height 4
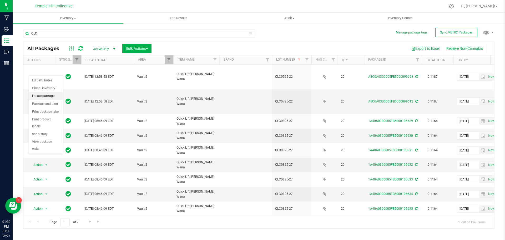
click at [50, 95] on li "Locate package" at bounding box center [46, 96] width 34 height 8
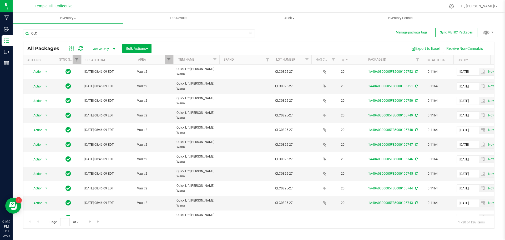
click at [288, 57] on th "Lot Number" at bounding box center [291, 59] width 39 height 9
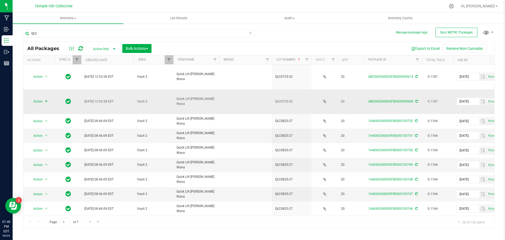
click at [45, 99] on span "select" at bounding box center [46, 101] width 4 height 4
click at [46, 111] on li "Locate package" at bounding box center [46, 111] width 34 height 8
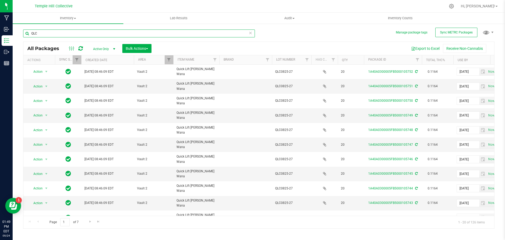
drag, startPoint x: 123, startPoint y: 34, endPoint x: 13, endPoint y: 42, distance: 110.5
click at [13, 42] on div "Manage package tags Sync METRC Packages QLC All Packages Active Only Active Onl…" at bounding box center [259, 103] width 493 height 161
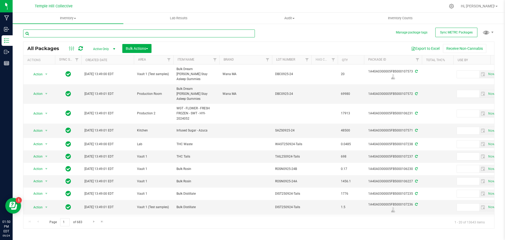
click at [60, 33] on input "text" at bounding box center [139, 33] width 232 height 8
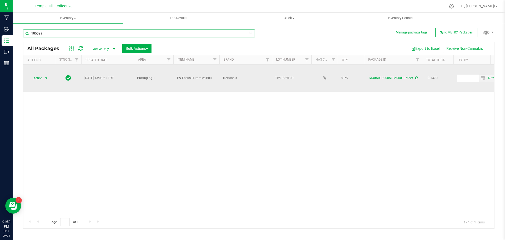
type input "105099"
click at [46, 78] on span "select" at bounding box center [46, 78] width 4 height 4
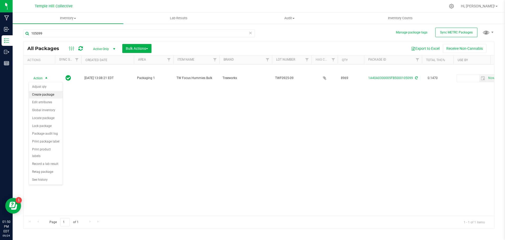
click at [49, 93] on li "Create package" at bounding box center [46, 95] width 34 height 8
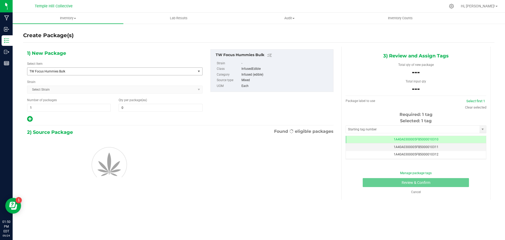
click at [76, 70] on span "TW Focus Hummies Bulk" at bounding box center [108, 71] width 158 height 4
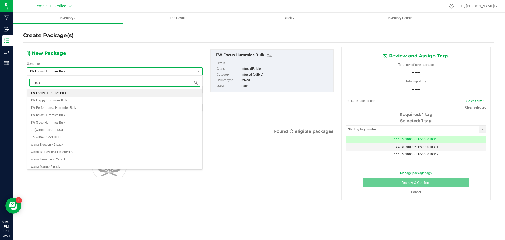
type input "scrap"
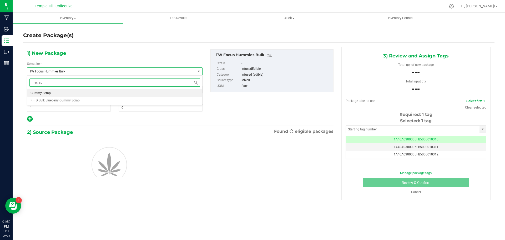
click at [41, 92] on span "Gummy Scrap" at bounding box center [41, 93] width 20 height 4
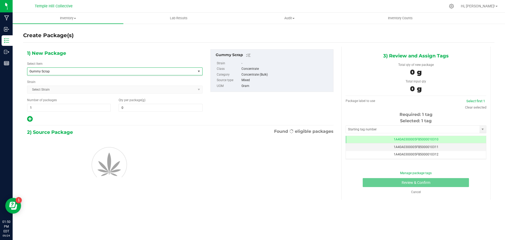
type input "0.0000"
click at [131, 108] on span at bounding box center [161, 108] width 84 height 8
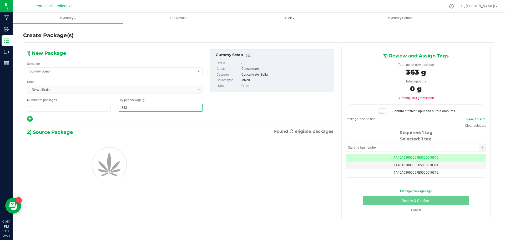
type input "3630"
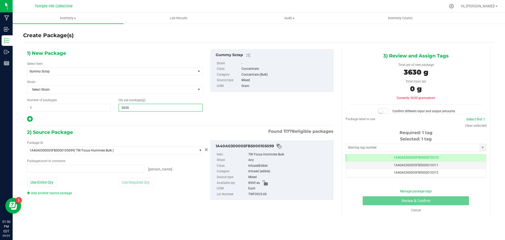
type input "0 ea"
type input "3,630.0000"
click at [144, 121] on div at bounding box center [115, 119] width 176 height 7
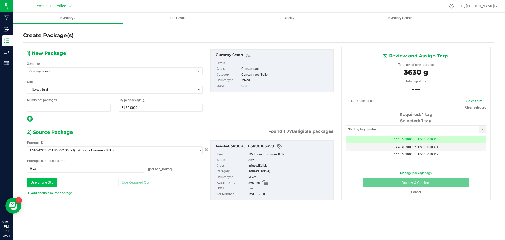
click at [46, 183] on button "Use Entire Qty" at bounding box center [42, 182] width 30 height 9
type input "8969 ea"
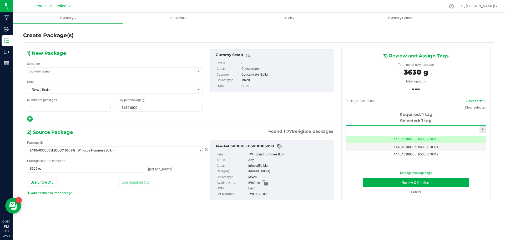
click at [375, 129] on input "text" at bounding box center [413, 129] width 134 height 7
click at [375, 138] on li "1A40A0300005FB5000107604" at bounding box center [416, 138] width 140 height 8
type input "1A40A0300005FB5000107604"
click at [373, 180] on button "Review & Confirm" at bounding box center [416, 182] width 106 height 9
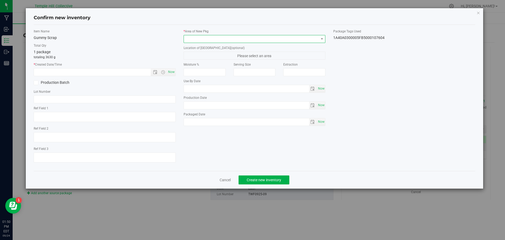
click at [190, 35] on span at bounding box center [251, 38] width 135 height 7
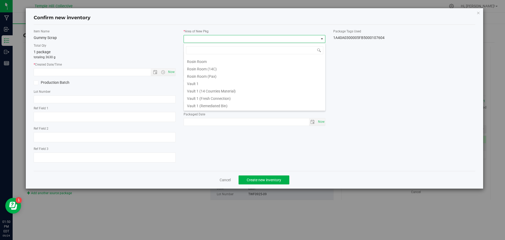
type input "8969 ea"
click at [214, 71] on li "Vault 2 (Scrap Bin)" at bounding box center [255, 68] width 142 height 7
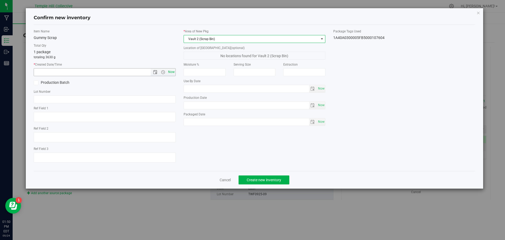
click at [171, 71] on span "Now" at bounding box center [171, 72] width 9 height 8
type input "9/24/2025 1:50 PM"
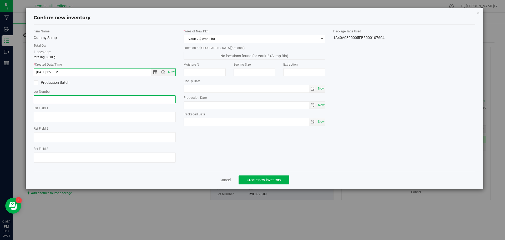
click at [53, 101] on input "text" at bounding box center [105, 99] width 142 height 8
drag, startPoint x: 53, startPoint y: 101, endPoint x: 63, endPoint y: 97, distance: 10.8
click at [63, 97] on input "text" at bounding box center [105, 99] width 142 height 8
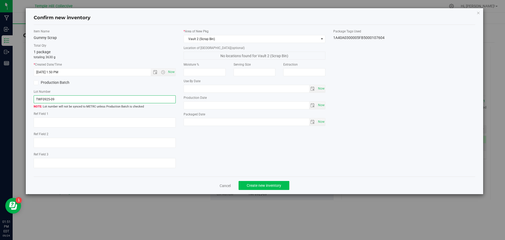
type input "TWF0925-09"
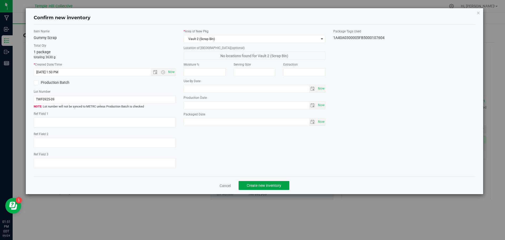
click at [254, 186] on span "Create new inventory" at bounding box center [264, 185] width 34 height 4
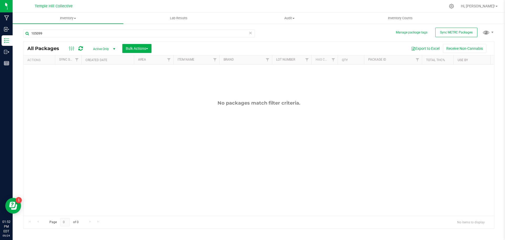
click at [250, 34] on icon at bounding box center [251, 32] width 4 height 6
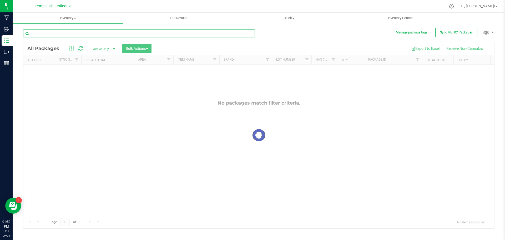
click at [219, 33] on input "text" at bounding box center [139, 33] width 232 height 8
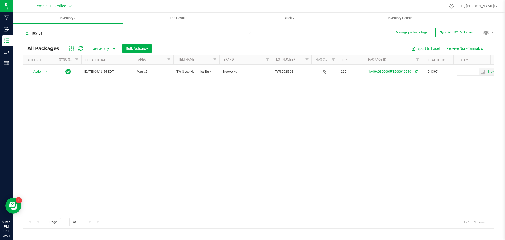
type input "105401"
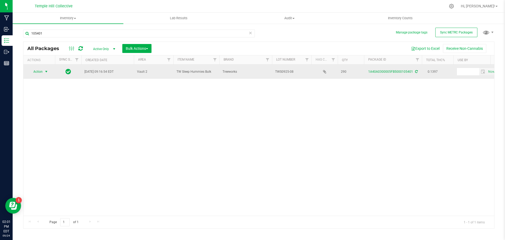
click at [42, 72] on span "Action" at bounding box center [36, 71] width 14 height 7
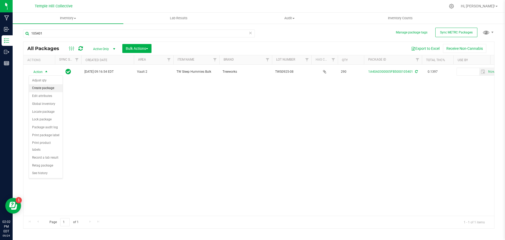
click at [51, 86] on li "Create package" at bounding box center [46, 88] width 34 height 8
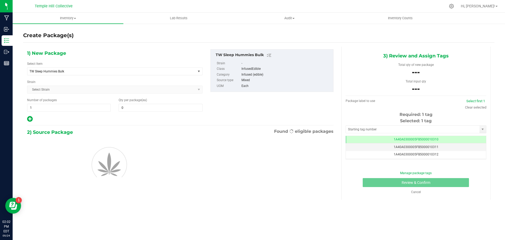
scroll to position [0, 0]
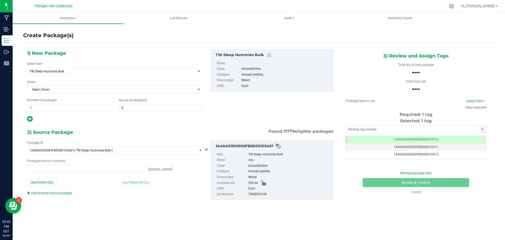
type input "0 ea"
click at [59, 72] on span "TW Sleep Hummies Bulk" at bounding box center [108, 71] width 158 height 4
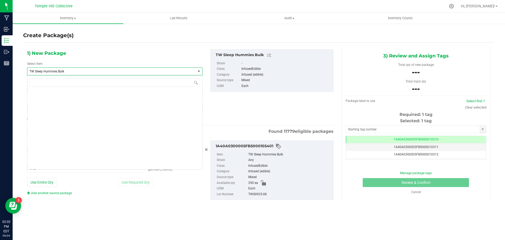
scroll to position [7729, 0]
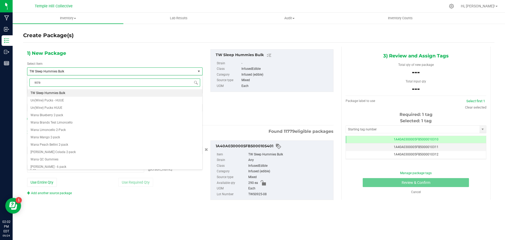
type input "scrap"
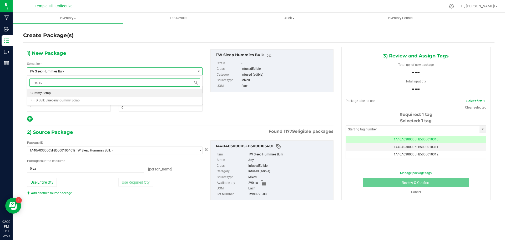
scroll to position [0, 0]
click at [45, 93] on span "Gummy Scrap" at bounding box center [41, 93] width 20 height 4
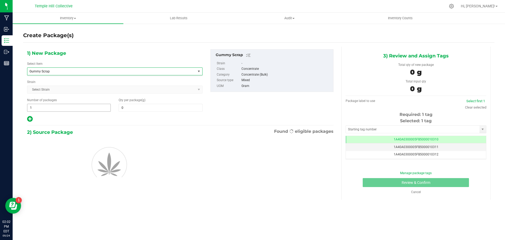
type input "0.0000"
click at [142, 110] on span at bounding box center [161, 108] width 84 height 8
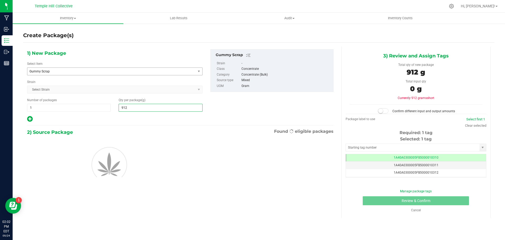
type input "9120"
type input "9,120.0000"
click at [224, 113] on div "1) New Package Select Item Gummy Scrap Gentlemen Smugglers Garlic Z 3.5g Flower…" at bounding box center [180, 85] width 314 height 73
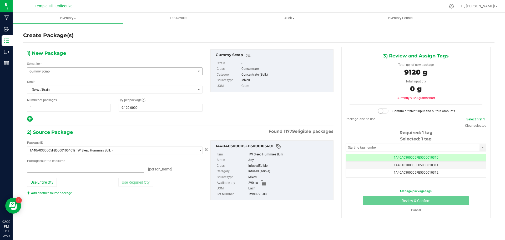
click at [29, 170] on span at bounding box center [85, 168] width 117 height 8
click at [49, 181] on button "Use Entire Qty" at bounding box center [42, 182] width 30 height 9
type input "290 ea"
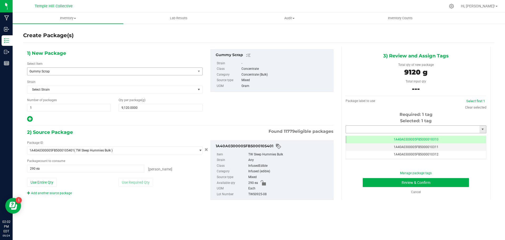
click at [373, 127] on input "text" at bounding box center [413, 129] width 134 height 7
click at [361, 138] on li "1A40A0300005FB5000107605" at bounding box center [416, 138] width 140 height 8
type input "1A40A0300005FB5000107605"
click at [380, 184] on button "Review & Confirm" at bounding box center [416, 182] width 106 height 9
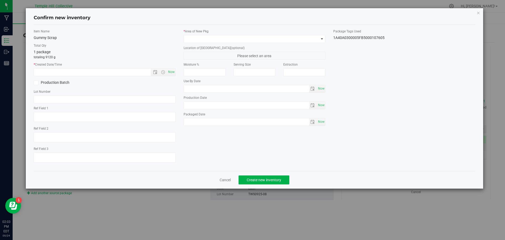
click at [210, 43] on div "* Area of New Pkg Location of New Pkg (optional) Please select an area Moisture…" at bounding box center [255, 78] width 150 height 99
click at [211, 38] on span at bounding box center [251, 38] width 135 height 7
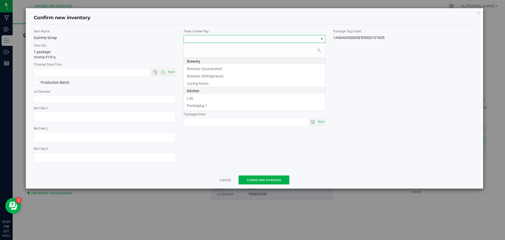
scroll to position [26306, 26172]
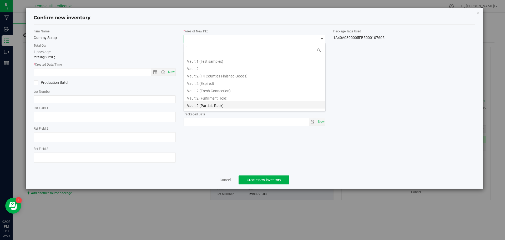
click at [216, 103] on li "Vault 2 (Partials Rack)" at bounding box center [255, 104] width 142 height 7
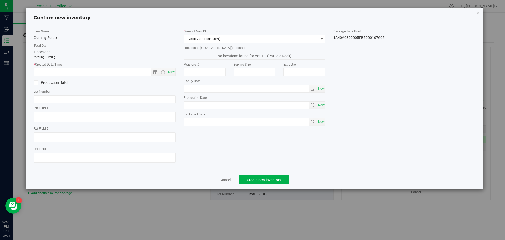
click at [204, 38] on span "Vault 2 (Partials Rack)" at bounding box center [251, 38] width 135 height 7
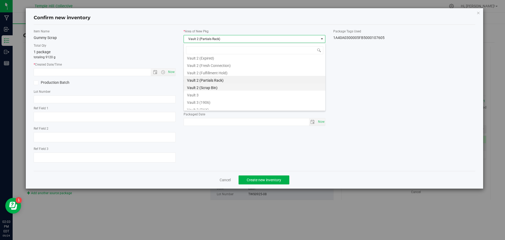
click at [209, 87] on li "Vault 2 (Scrap Bin)" at bounding box center [255, 86] width 142 height 7
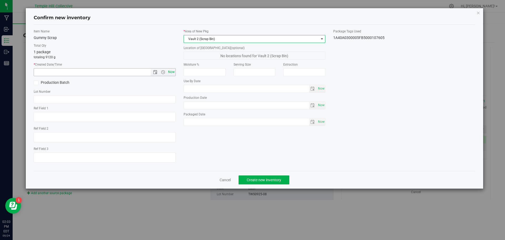
click at [170, 72] on span "Now" at bounding box center [171, 72] width 9 height 8
type input "9/24/2025 2:03 PM"
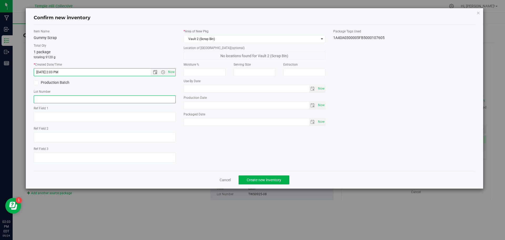
click at [149, 100] on input "text" at bounding box center [105, 99] width 142 height 8
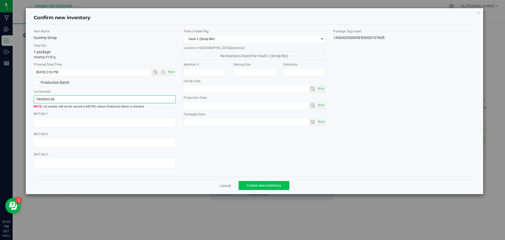
type input "TWS0925-08"
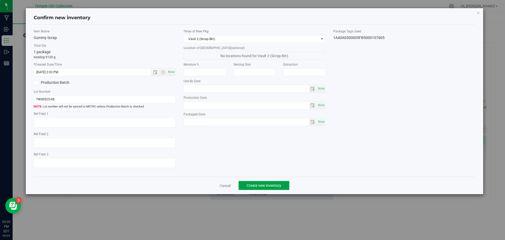
click at [268, 186] on span "Create new inventory" at bounding box center [264, 185] width 34 height 4
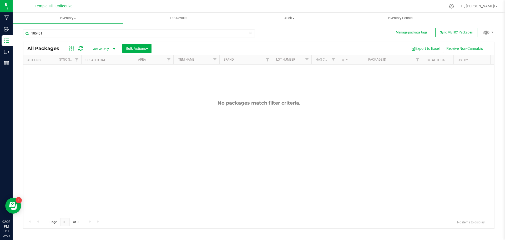
click at [249, 32] on icon at bounding box center [251, 32] width 4 height 6
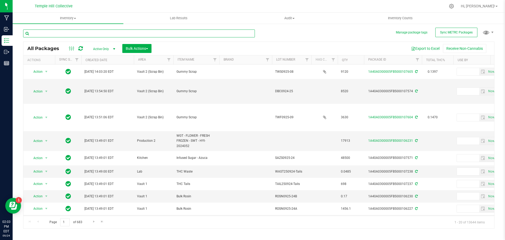
click at [233, 36] on input "text" at bounding box center [139, 33] width 232 height 8
type input "G"
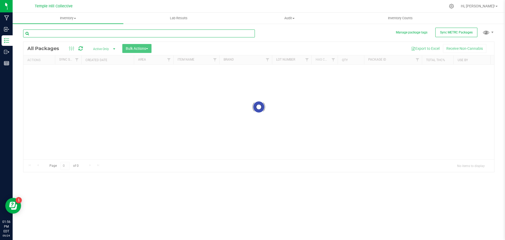
click at [107, 33] on input "text" at bounding box center [139, 33] width 232 height 8
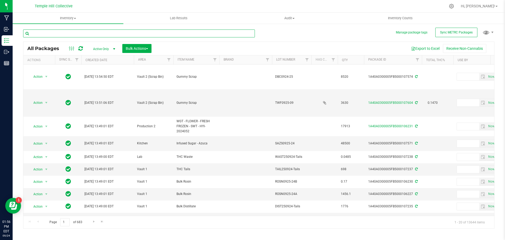
click at [76, 32] on input "text" at bounding box center [139, 33] width 232 height 8
type input "Focus"
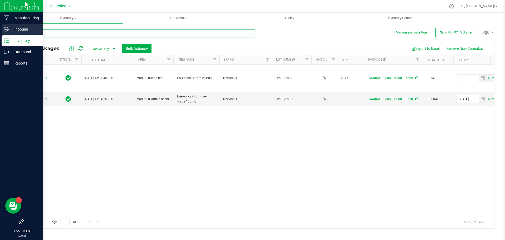
drag, startPoint x: 47, startPoint y: 33, endPoint x: 10, endPoint y: 32, distance: 36.6
click at [10, 32] on div "Manufacturing Inbound Inventory Outbound Reports 01:56 PM EDT 09/24/2025 09/24 …" at bounding box center [252, 120] width 505 height 240
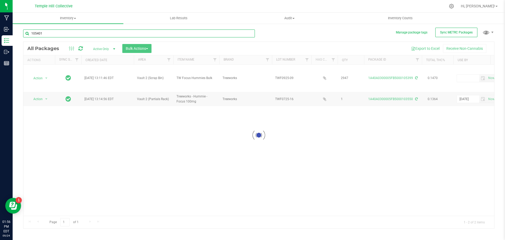
type input "105401"
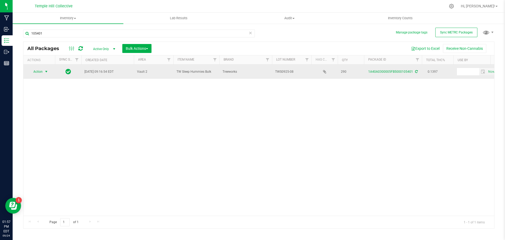
click at [39, 71] on span "Action" at bounding box center [36, 71] width 14 height 7
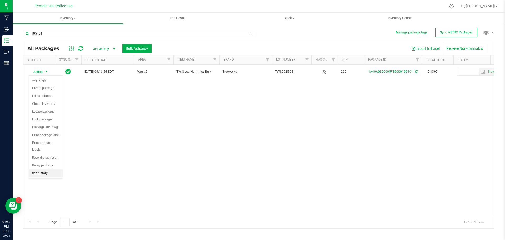
click at [37, 169] on li "See history" at bounding box center [46, 173] width 34 height 8
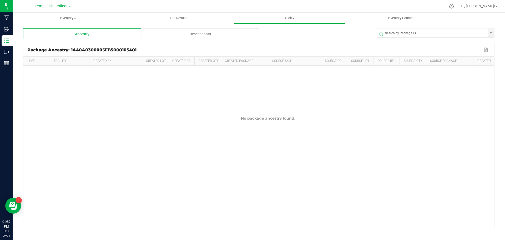
click at [204, 33] on div "Descendants" at bounding box center [200, 33] width 118 height 11
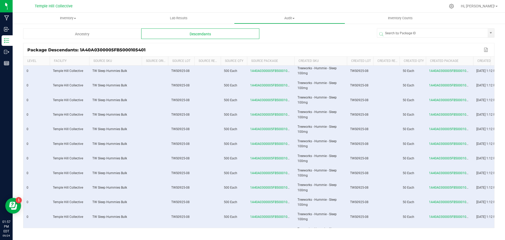
scroll to position [1761, 0]
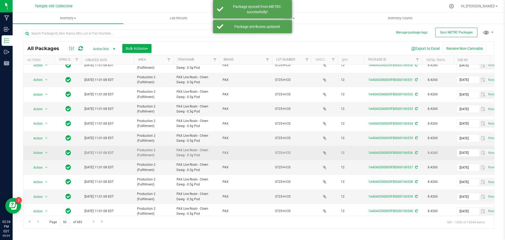
scroll to position [144, 0]
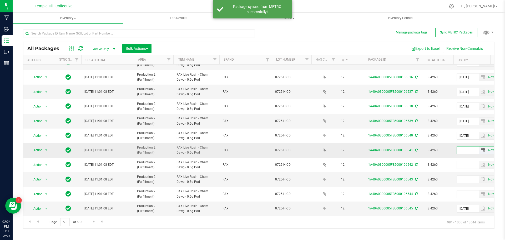
paste input "[DATE]"
type input "[DATE]"
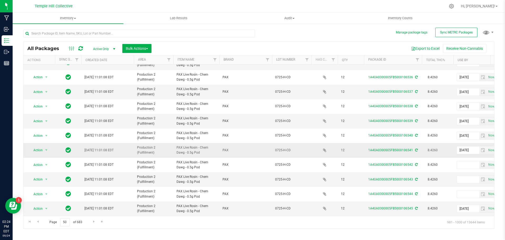
click at [416, 148] on icon at bounding box center [416, 149] width 3 height 3
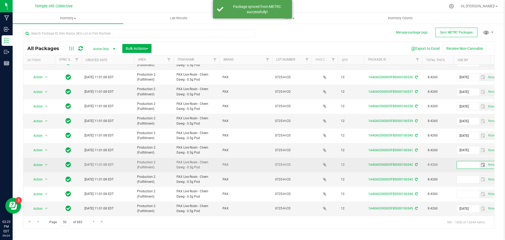
paste input "[DATE]"
type input "[DATE]"
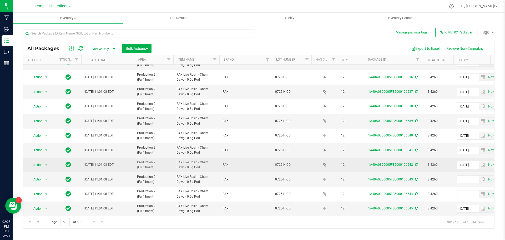
click at [416, 163] on span at bounding box center [415, 165] width 3 height 4
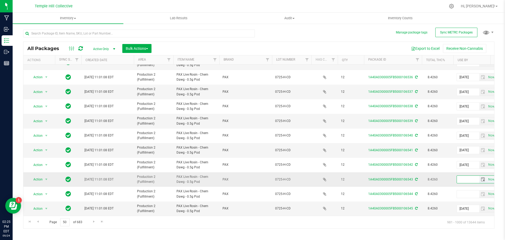
click at [460, 176] on input "text" at bounding box center [468, 179] width 22 height 7
paste input "[DATE]"
type input "[DATE]"
click at [417, 178] on icon at bounding box center [416, 179] width 3 height 3
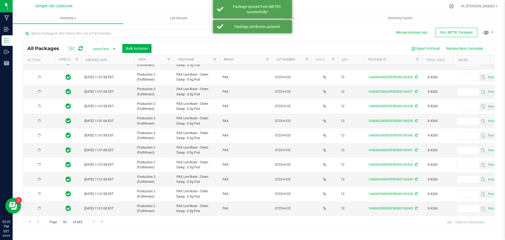
type input "[DATE]"
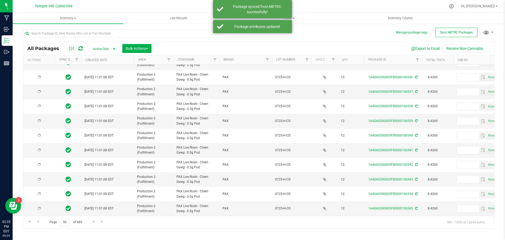
type input "[DATE]"
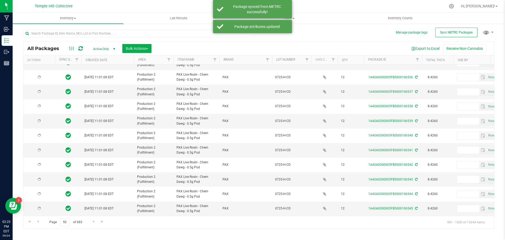
type input "[DATE]"
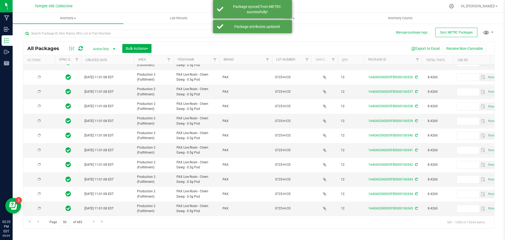
type input "[DATE]"
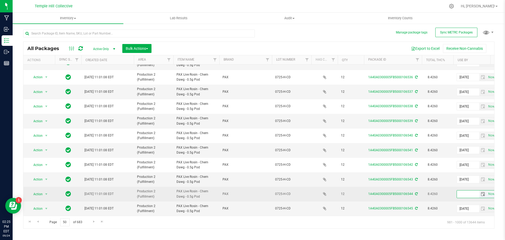
paste input "[DATE]"
type input "[DATE]"
click at [415, 192] on icon at bounding box center [416, 193] width 3 height 3
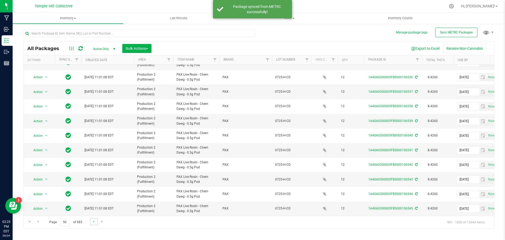
click at [91, 223] on link "Go to the next page" at bounding box center [94, 221] width 8 height 7
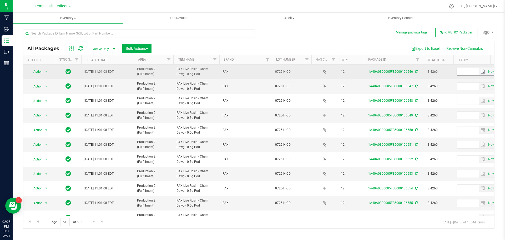
click at [472, 71] on input "text" at bounding box center [468, 71] width 22 height 7
paste input "2026-09-12"
type input "2026-09-12"
click at [416, 71] on icon at bounding box center [416, 71] width 3 height 3
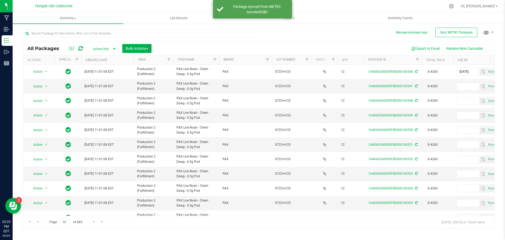
click at [467, 93] on td "Now" at bounding box center [487, 86] width 66 height 14
click at [467, 88] on input "text" at bounding box center [468, 86] width 22 height 7
paste input "2026-09-12"
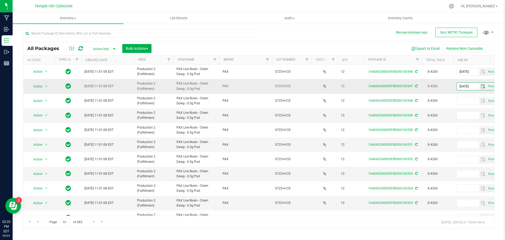
type input "2026-09-12"
click at [416, 85] on icon at bounding box center [416, 85] width 3 height 3
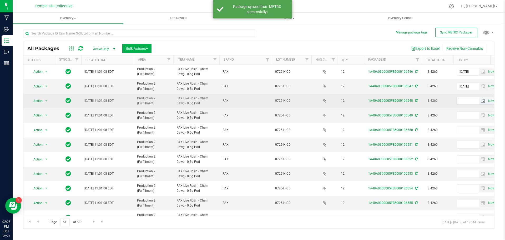
click at [466, 97] on input "text" at bounding box center [468, 100] width 22 height 7
paste input "2026-09-12"
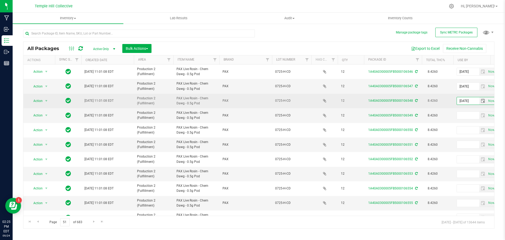
type input "2026-09-12"
click at [417, 102] on icon at bounding box center [416, 100] width 3 height 3
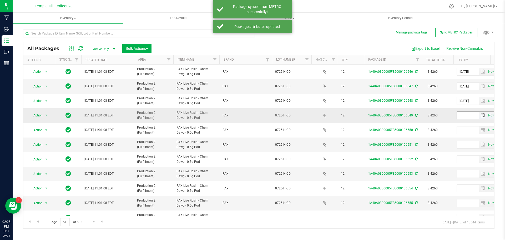
click at [464, 113] on input "text" at bounding box center [468, 115] width 22 height 7
paste input "2026-09-12"
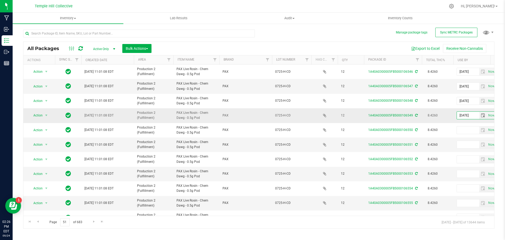
type input "2026-09-12"
click at [416, 115] on icon at bounding box center [416, 115] width 3 height 3
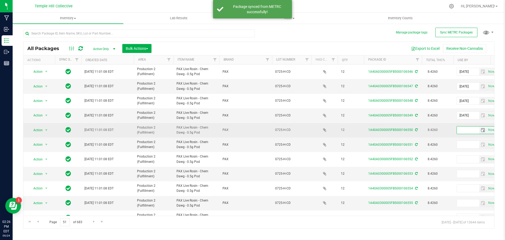
paste input "2026-09-12"
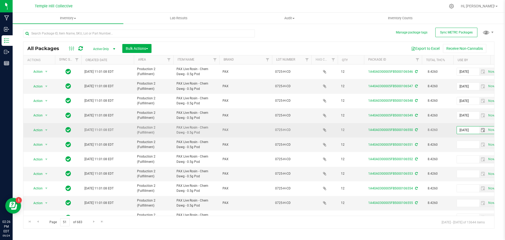
type input "2026-09-12"
click at [416, 129] on icon at bounding box center [416, 129] width 3 height 3
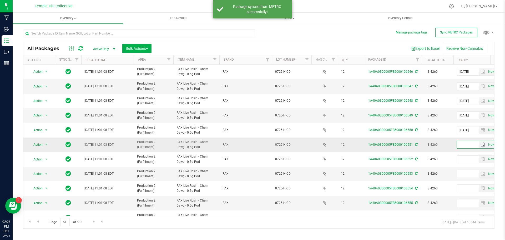
click at [462, 142] on input "text" at bounding box center [468, 144] width 22 height 7
paste input "2026-09-12"
type input "2026-09-12"
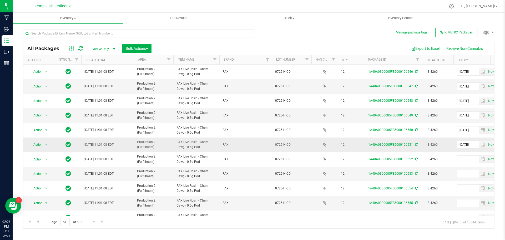
click at [417, 144] on icon at bounding box center [416, 144] width 3 height 3
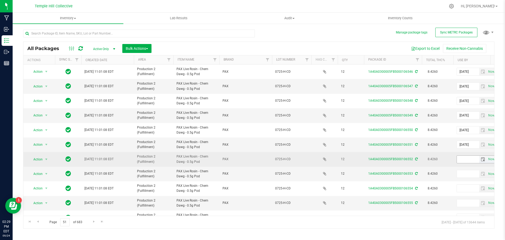
click at [462, 159] on input "text" at bounding box center [468, 159] width 22 height 7
paste input "2026-09-12"
type input "2026-09-12"
click at [417, 158] on icon at bounding box center [416, 158] width 3 height 3
click at [416, 159] on icon at bounding box center [416, 158] width 3 height 3
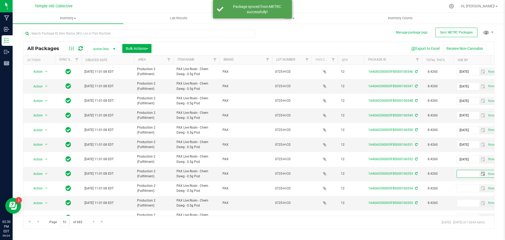
click at [465, 173] on input "text" at bounding box center [468, 173] width 22 height 7
paste input "2026-09-12"
type input "2026-09-12"
click at [416, 172] on span at bounding box center [415, 174] width 3 height 4
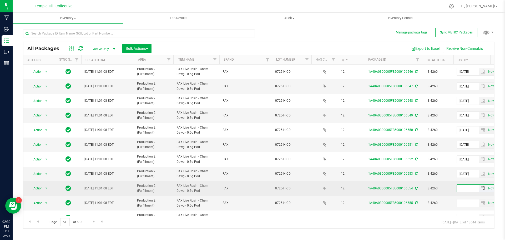
click at [477, 188] on input "text" at bounding box center [468, 187] width 22 height 7
paste input "2026-09-12"
type input "2026-09-12"
click at [415, 189] on icon at bounding box center [416, 188] width 3 height 3
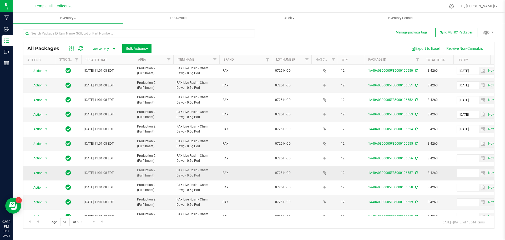
scroll to position [144, 0]
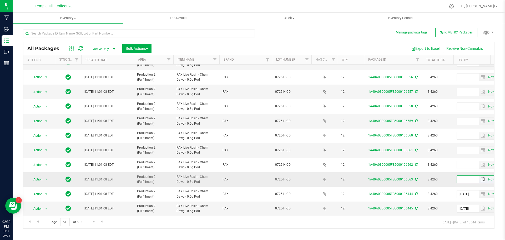
paste input "2026-09-12"
type input "2026-09-12"
click at [416, 178] on icon at bounding box center [416, 179] width 3 height 3
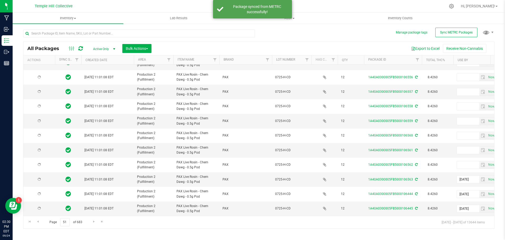
scroll to position [0, 0]
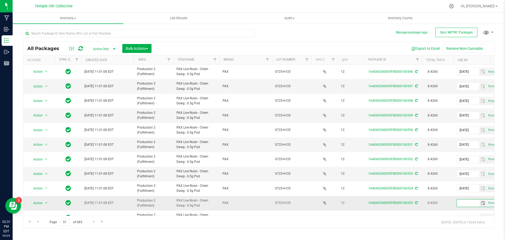
paste input "2026-09-12"
type input "2026-09-12"
click at [416, 202] on icon at bounding box center [416, 202] width 3 height 3
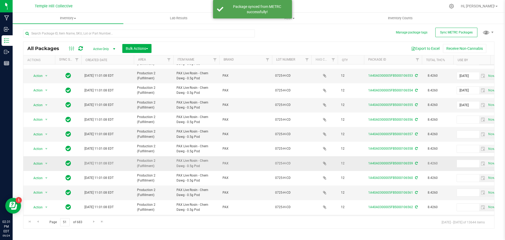
scroll to position [105, 0]
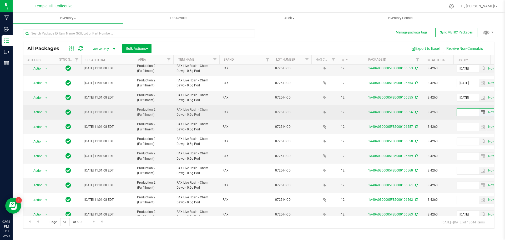
paste input "2026-09-12"
type input "2026-09-12"
click at [416, 112] on icon at bounding box center [416, 112] width 3 height 3
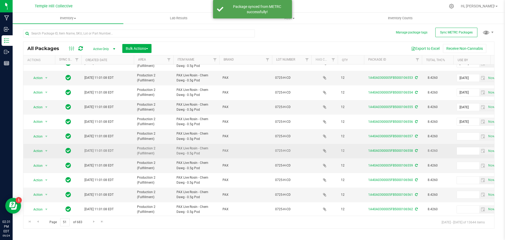
scroll to position [144, 0]
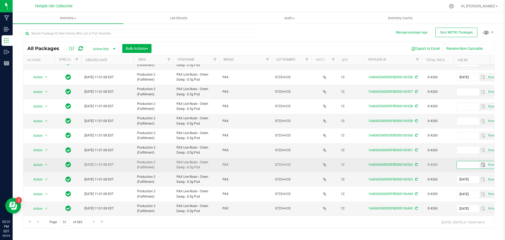
drag, startPoint x: 469, startPoint y: 157, endPoint x: 467, endPoint y: 162, distance: 4.9
click at [467, 162] on input "text" at bounding box center [468, 164] width 22 height 7
paste input "2026-09-12"
type input "2026-09-12"
click at [416, 163] on icon at bounding box center [416, 164] width 3 height 3
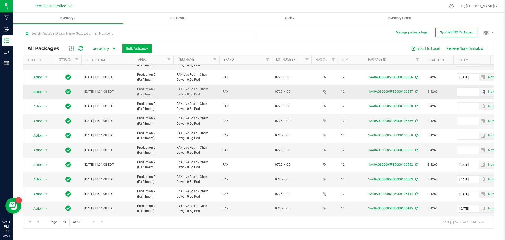
click at [463, 89] on input "text" at bounding box center [468, 91] width 22 height 7
paste input "2026-09-12"
type input "2026-09-12"
click at [416, 90] on icon at bounding box center [416, 91] width 3 height 3
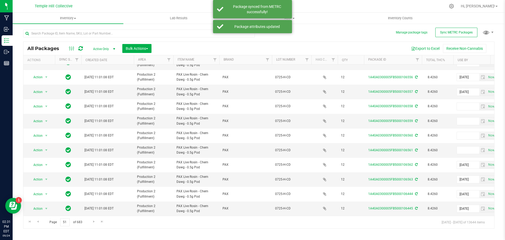
scroll to position [0, 0]
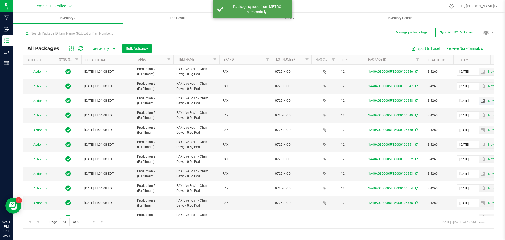
drag, startPoint x: 466, startPoint y: 101, endPoint x: 398, endPoint y: 47, distance: 87.4
click at [383, 36] on div "All Packages Active Only Active Only Lab Samples Locked All External Internal B…" at bounding box center [259, 126] width 472 height 204
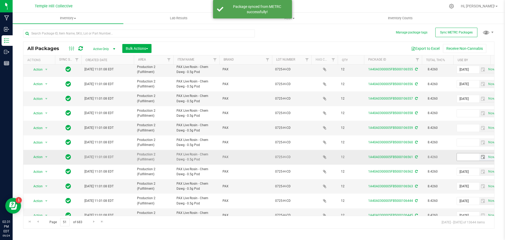
scroll to position [144, 0]
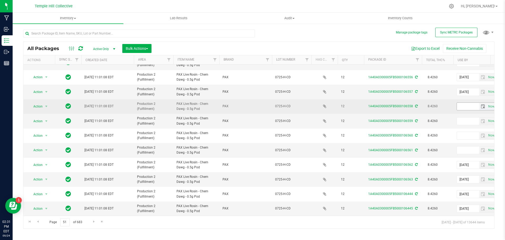
click at [469, 104] on input "text" at bounding box center [468, 106] width 22 height 7
paste input "2026-09-12"
type input "2026-09-12"
click at [417, 104] on icon at bounding box center [416, 105] width 3 height 3
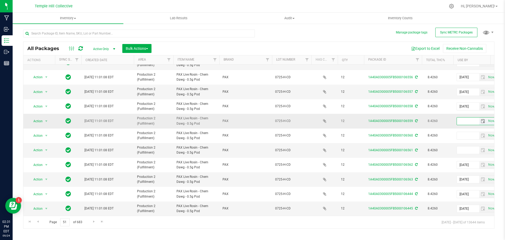
paste input "2026-09-12"
type input "2026-09-12"
click at [415, 119] on icon at bounding box center [416, 120] width 3 height 3
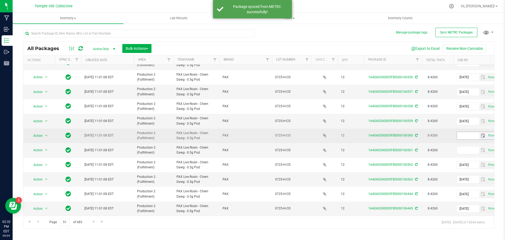
click at [468, 132] on input "text" at bounding box center [468, 135] width 22 height 7
paste input "2026-09-12"
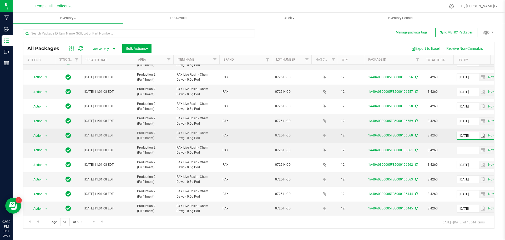
type input "2026-09-12"
click at [415, 134] on icon at bounding box center [416, 135] width 3 height 3
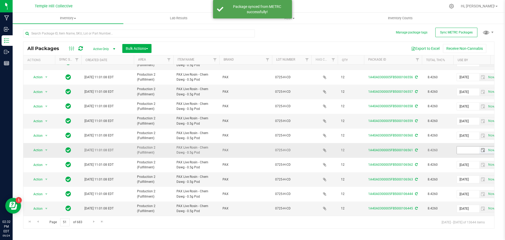
click at [466, 147] on input "text" at bounding box center [468, 149] width 22 height 7
paste input "2026-09-12"
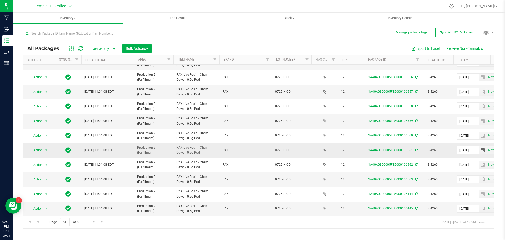
type input "2026-09-12"
click at [416, 148] on icon at bounding box center [416, 149] width 3 height 3
click at [94, 222] on span "Go to the next page" at bounding box center [94, 221] width 4 height 4
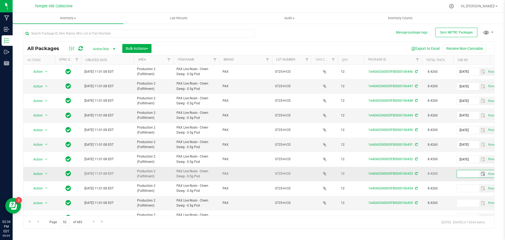
click at [468, 171] on input "text" at bounding box center [468, 173] width 22 height 7
paste input "2026-09-12"
type input "2026-09-12"
click at [416, 173] on icon at bounding box center [416, 173] width 3 height 3
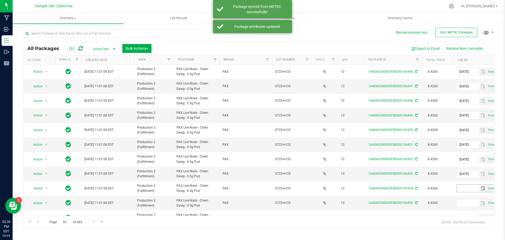
click at [464, 188] on input "text" at bounding box center [468, 187] width 22 height 7
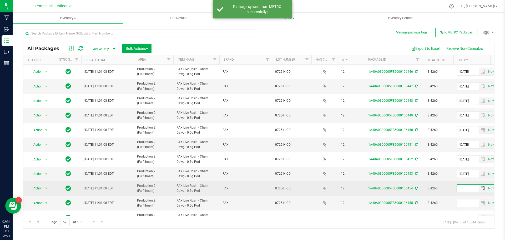
paste input "2026-09-12"
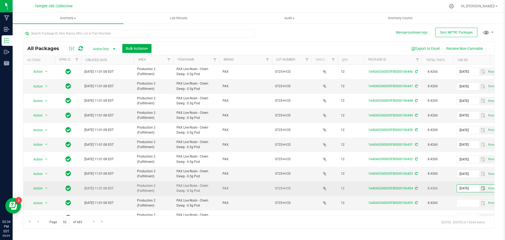
type input "2026-09-12"
click at [416, 187] on icon at bounding box center [416, 188] width 3 height 3
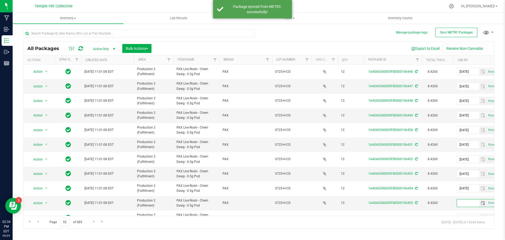
paste input "2026-09-12"
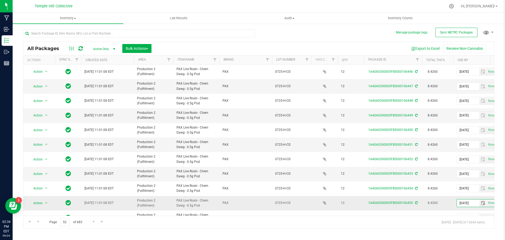
type input "2026-09-12"
click at [415, 202] on icon at bounding box center [416, 202] width 3 height 3
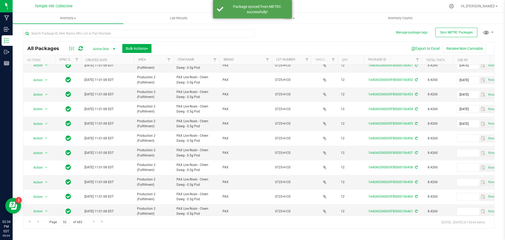
scroll to position [105, 0]
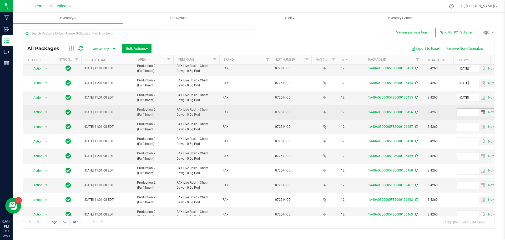
click at [466, 112] on input "text" at bounding box center [468, 111] width 22 height 7
paste input "2026-09-12"
type input "2026-09-12"
click at [417, 111] on icon at bounding box center [416, 112] width 3 height 3
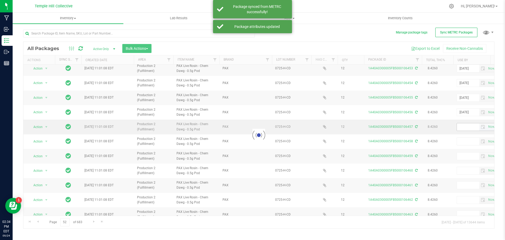
click at [459, 130] on div at bounding box center [258, 135] width 471 height 186
drag, startPoint x: 459, startPoint y: 130, endPoint x: 461, endPoint y: 127, distance: 3.1
click at [461, 127] on div at bounding box center [258, 135] width 471 height 186
click at [461, 125] on div at bounding box center [258, 135] width 471 height 186
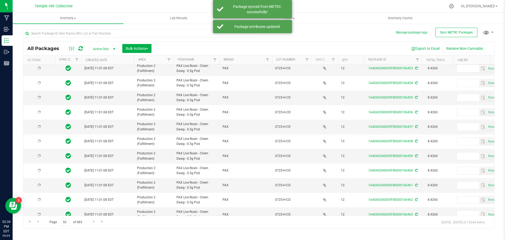
type input "2026-09-12"
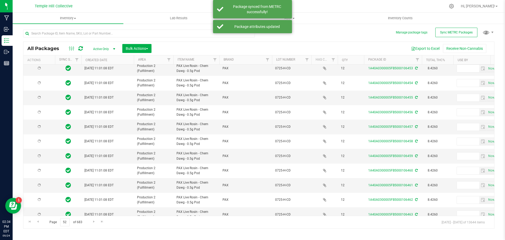
type input "2026-09-12"
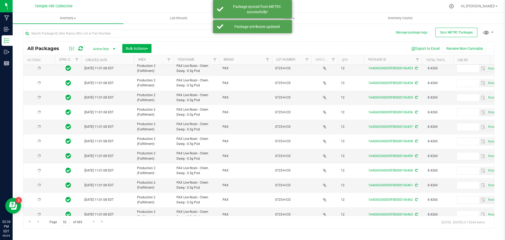
type input "2026-09-12"
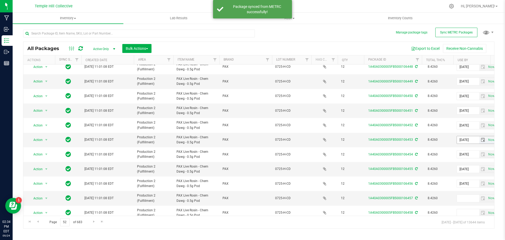
scroll to position [144, 0]
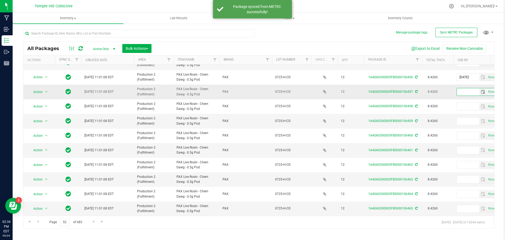
click at [463, 88] on input "text" at bounding box center [468, 91] width 22 height 7
paste input "2026-09-12"
type input "2026-09-12"
click at [417, 90] on icon at bounding box center [416, 91] width 3 height 3
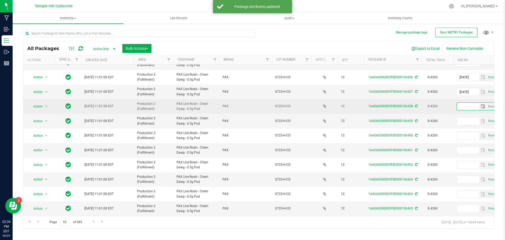
click at [472, 104] on input "text" at bounding box center [468, 106] width 22 height 7
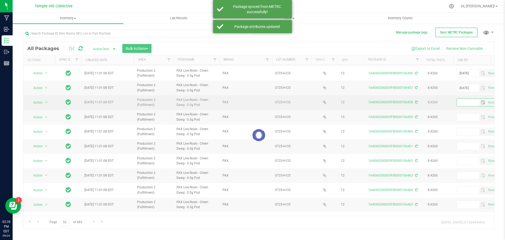
paste input "2026-09-12"
type input "2026-09-12"
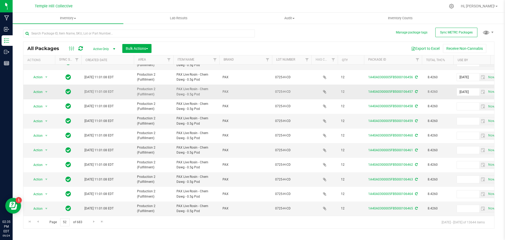
click at [416, 90] on icon at bounding box center [416, 91] width 3 height 3
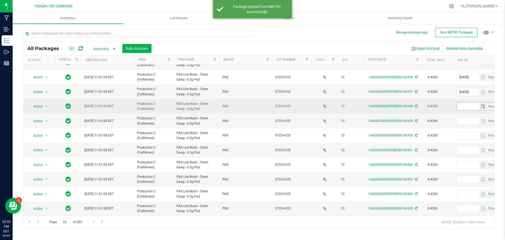
click at [459, 103] on input "text" at bounding box center [468, 106] width 22 height 7
paste input "2026-09-12"
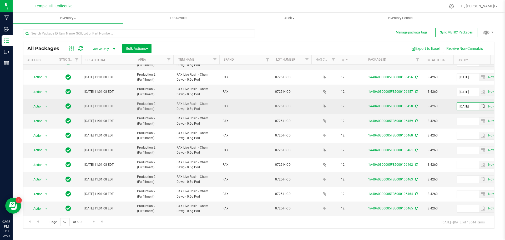
type input "2026-09-12"
click at [417, 104] on icon at bounding box center [416, 105] width 3 height 3
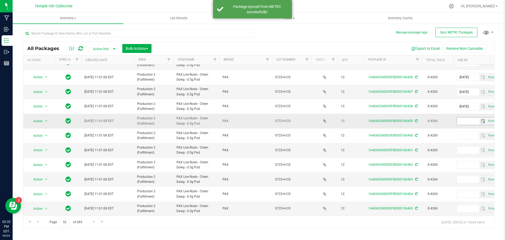
click at [468, 117] on input "text" at bounding box center [468, 120] width 22 height 7
paste input "2026-09-12"
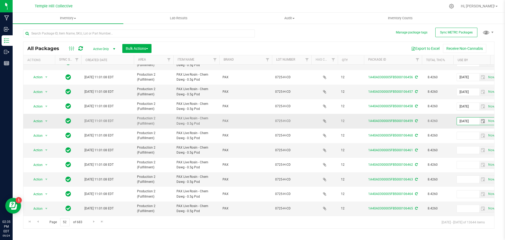
type input "2026-09-12"
click at [415, 119] on icon at bounding box center [416, 120] width 3 height 3
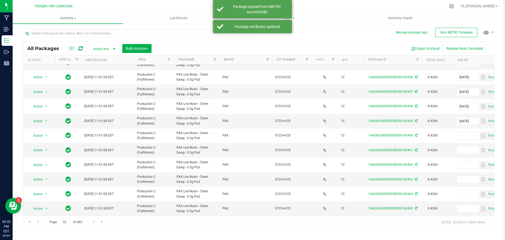
scroll to position [0, 0]
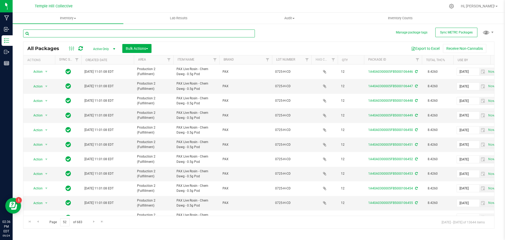
click at [127, 34] on input "text" at bounding box center [139, 33] width 232 height 8
type input "P"
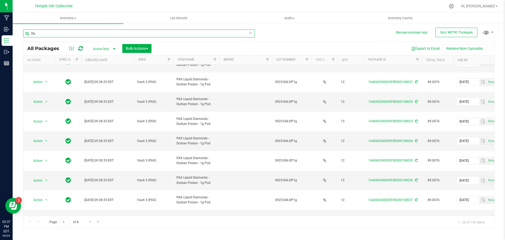
scroll to position [0, 366]
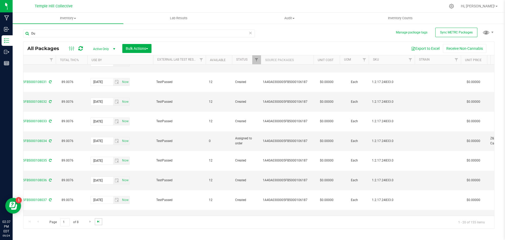
click at [98, 221] on span "Go to the last page" at bounding box center [98, 221] width 4 height 4
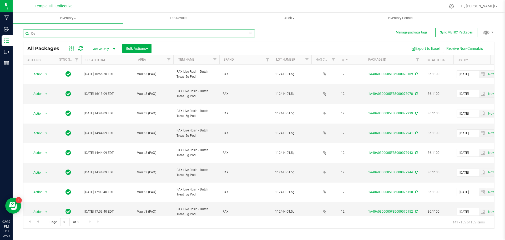
click at [41, 33] on input "Du" at bounding box center [139, 33] width 232 height 8
type input "Durban poison"
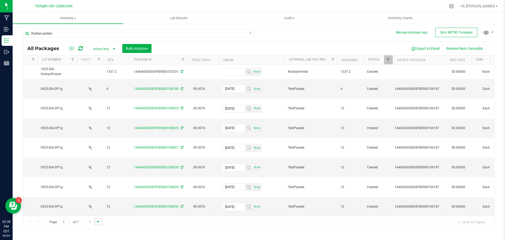
click at [96, 221] on span "Go to the last page" at bounding box center [98, 221] width 4 height 4
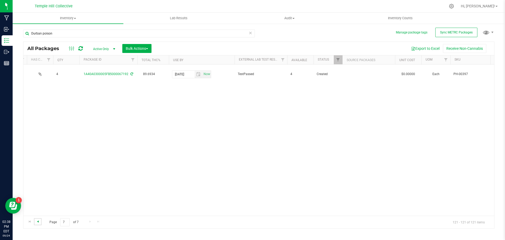
click at [38, 222] on span "Go to the previous page" at bounding box center [38, 221] width 4 height 4
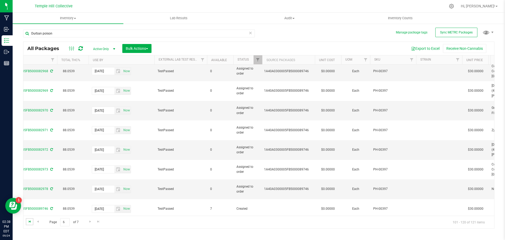
click at [28, 220] on span "Go to the first page" at bounding box center [30, 221] width 4 height 4
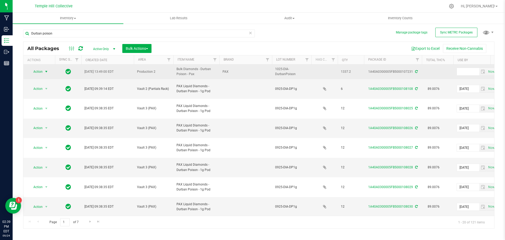
click at [44, 71] on span "select" at bounding box center [46, 71] width 7 height 7
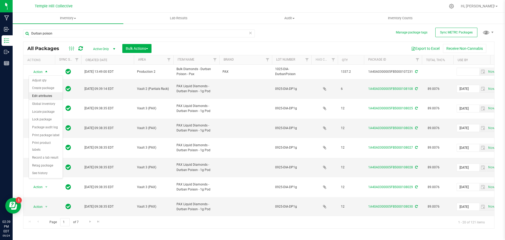
click at [52, 96] on li "Edit attributes" at bounding box center [46, 96] width 34 height 8
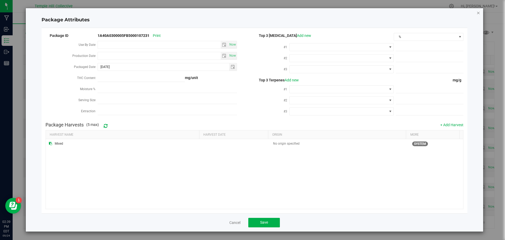
click at [478, 13] on icon "Close modal" at bounding box center [479, 12] width 4 height 6
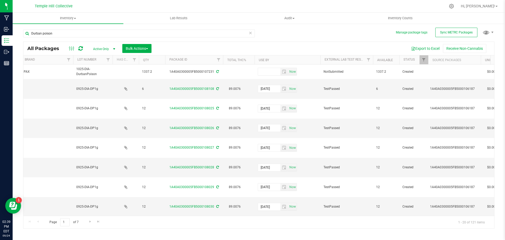
scroll to position [0, 242]
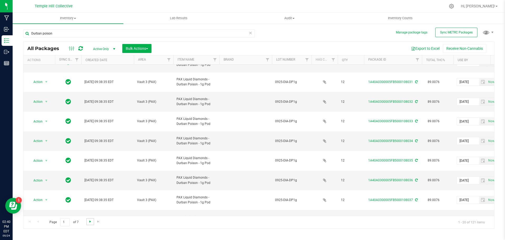
click at [88, 221] on span "Go to the next page" at bounding box center [90, 221] width 4 height 4
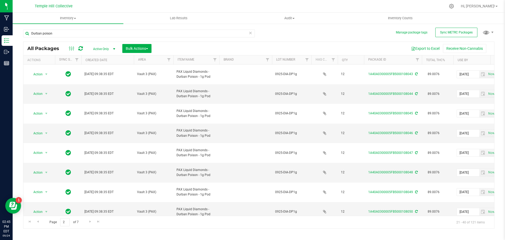
click at [249, 33] on icon at bounding box center [251, 32] width 4 height 6
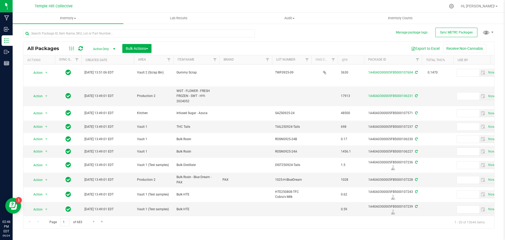
scroll to position [150, 0]
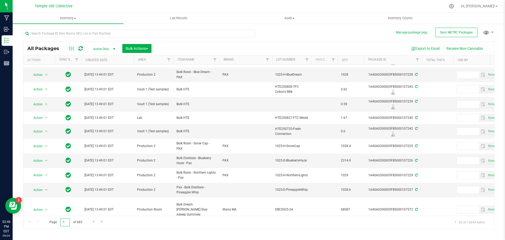
click at [62, 223] on input "1" at bounding box center [64, 222] width 9 height 8
drag, startPoint x: 64, startPoint y: 222, endPoint x: 56, endPoint y: 223, distance: 8.5
click at [56, 223] on span "Page 1 of 683" at bounding box center [66, 222] width 42 height 8
type input "50"
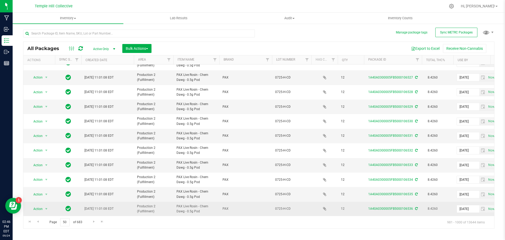
scroll to position [144, 0]
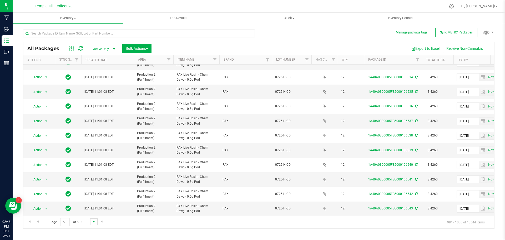
click at [93, 222] on span "Go to the next page" at bounding box center [94, 221] width 4 height 4
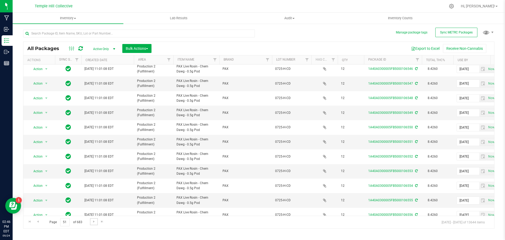
scroll to position [144, 0]
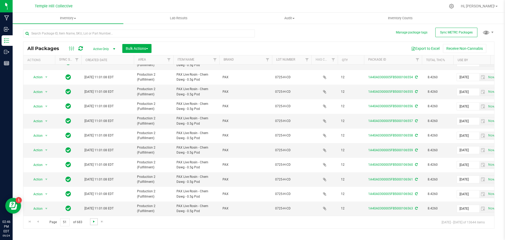
click at [94, 223] on span "Go to the next page" at bounding box center [94, 221] width 4 height 4
click at [461, 146] on input "2026-09-12" at bounding box center [468, 149] width 22 height 7
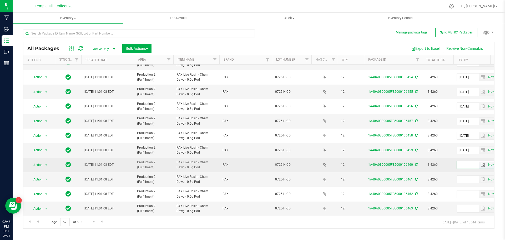
click at [468, 162] on input "text" at bounding box center [468, 164] width 22 height 7
paste input "2026-09-12"
type input "2026-09-12"
click at [415, 163] on icon at bounding box center [416, 164] width 3 height 3
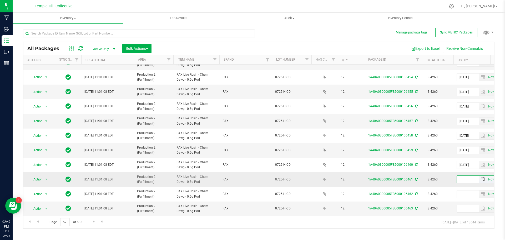
click at [461, 176] on input "text" at bounding box center [468, 179] width 22 height 7
paste input "2026-09-12"
type input "2026-09-12"
click at [416, 178] on icon at bounding box center [416, 179] width 3 height 3
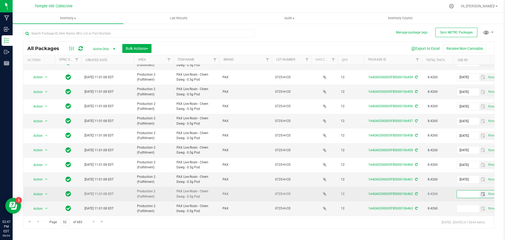
paste input "2026-09-12"
type input "2026-09-12"
click at [416, 192] on icon at bounding box center [416, 193] width 3 height 3
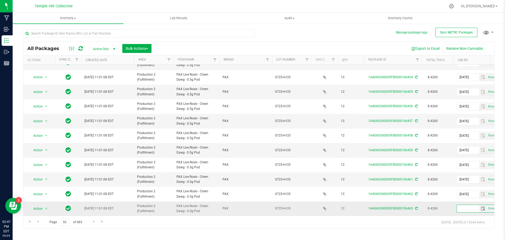
paste input "2026-09-12"
type input "2026-09-12"
click at [417, 207] on icon at bounding box center [416, 208] width 3 height 3
click at [92, 223] on span "Go to the next page" at bounding box center [94, 221] width 4 height 4
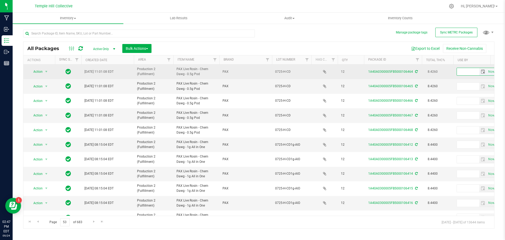
click at [462, 73] on input "text" at bounding box center [468, 71] width 22 height 7
paste input "2026-09-12"
type input "2026-09-12"
click at [415, 71] on icon at bounding box center [416, 71] width 3 height 3
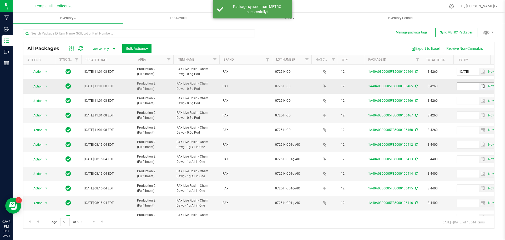
click at [464, 86] on input "text" at bounding box center [468, 86] width 22 height 7
paste input "2026-09-12"
type input "2026-09-12"
click at [415, 85] on icon at bounding box center [416, 85] width 3 height 3
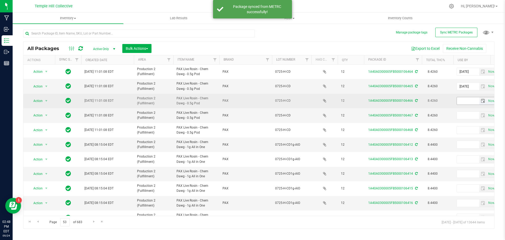
click at [464, 98] on input "text" at bounding box center [468, 100] width 22 height 7
paste input "2026-09-12"
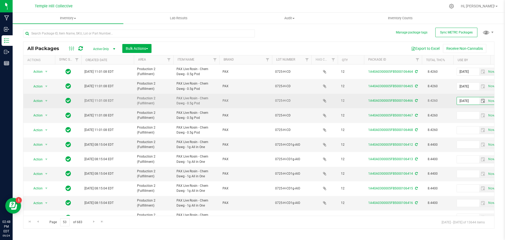
type input "2026-09-12"
click at [415, 99] on icon at bounding box center [416, 100] width 3 height 3
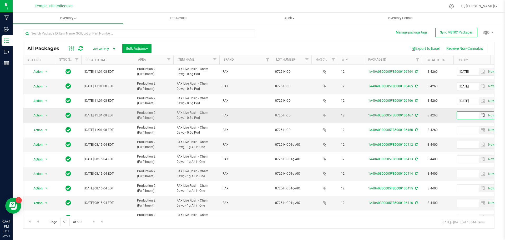
paste input "2026-09-12"
type input "2026-09-12"
click at [415, 115] on icon at bounding box center [416, 115] width 3 height 3
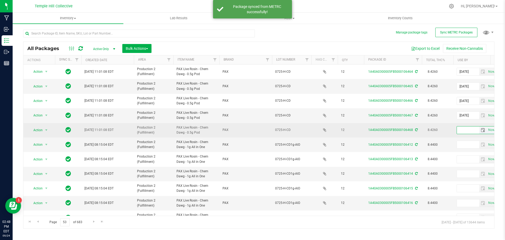
click at [467, 131] on input "text" at bounding box center [468, 129] width 22 height 7
paste input "2026-09-12"
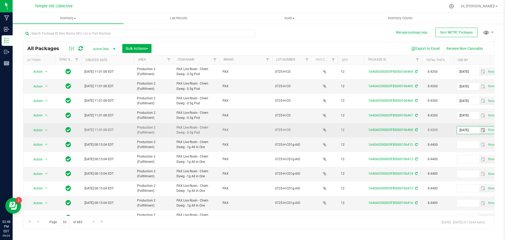
type input "2026-09-12"
click at [415, 129] on icon at bounding box center [416, 129] width 3 height 3
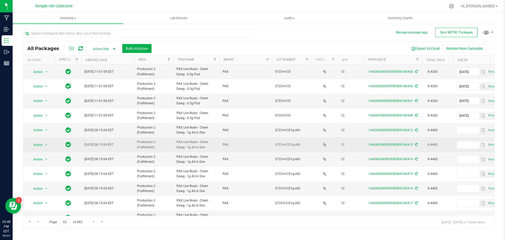
scroll to position [26, 0]
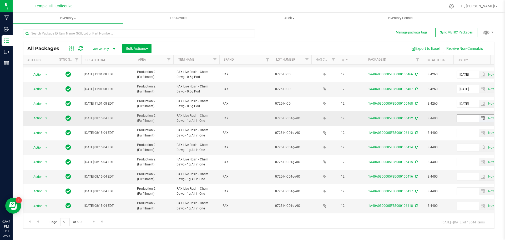
click at [463, 118] on input "text" at bounding box center [468, 117] width 22 height 7
paste input "2026-09-12"
type input "2026-09-12"
click at [415, 118] on icon at bounding box center [416, 118] width 3 height 3
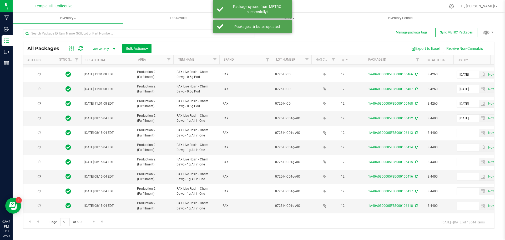
scroll to position [0, 0]
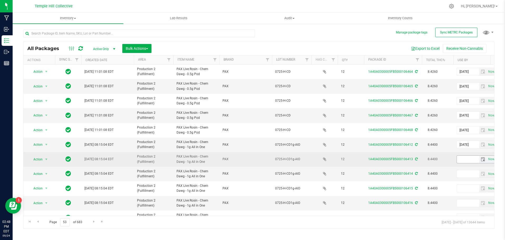
click at [466, 163] on span "Now" at bounding box center [476, 159] width 39 height 8
paste input "2026-09-12"
type input "2026-09-12"
click at [416, 158] on icon at bounding box center [416, 158] width 3 height 3
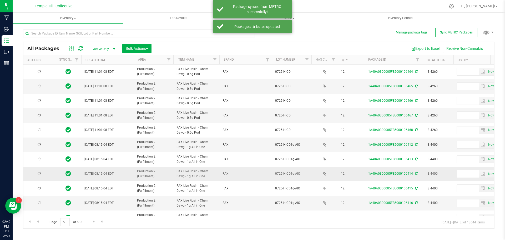
type input "2026-09-12"
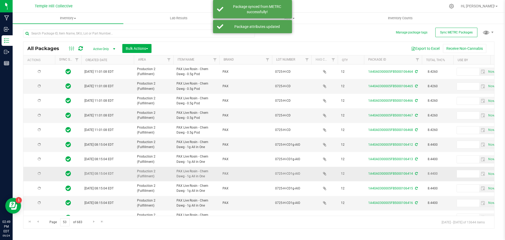
type input "2026-09-12"
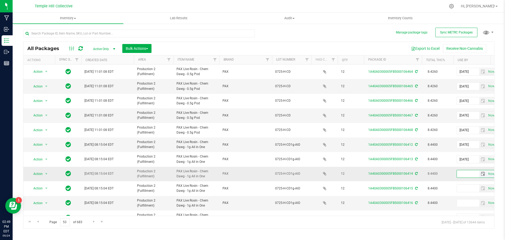
click at [469, 173] on input "text" at bounding box center [468, 173] width 22 height 7
paste input "2026-09-12"
type input "2026-09-12"
click at [415, 172] on icon at bounding box center [416, 173] width 3 height 3
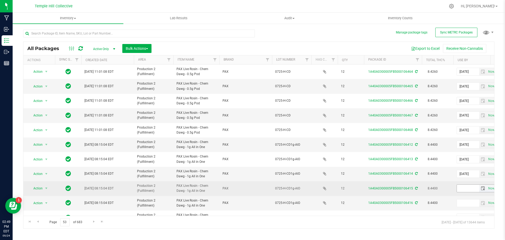
click at [464, 185] on input "text" at bounding box center [468, 187] width 22 height 7
paste input "2026-09-12"
type input "2026-09-12"
click at [416, 187] on icon at bounding box center [416, 188] width 3 height 3
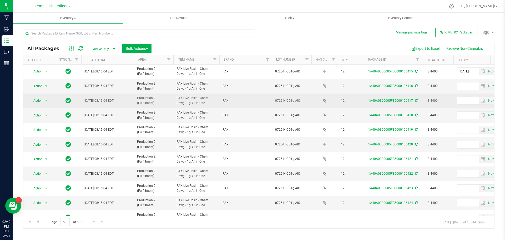
scroll to position [105, 0]
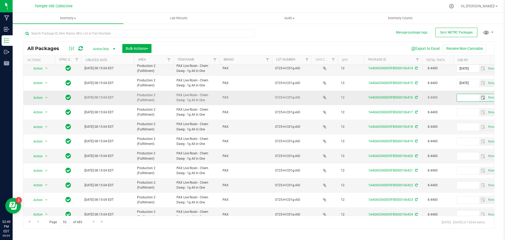
paste input "2026-09-12"
type input "2026-09-12"
click at [416, 97] on icon at bounding box center [416, 97] width 3 height 3
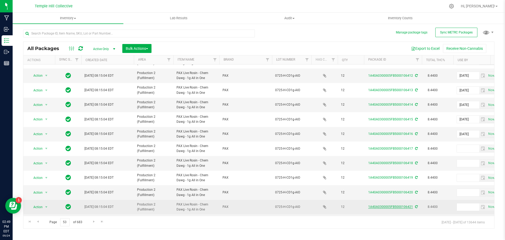
scroll to position [144, 0]
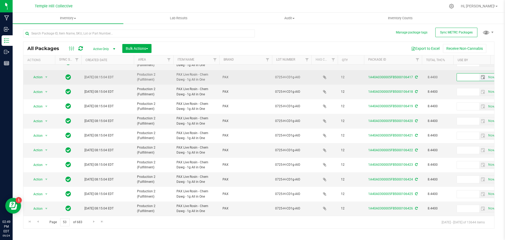
click at [464, 75] on input "text" at bounding box center [468, 76] width 22 height 7
paste input "2026-09-12"
type input "2026-09-12"
click at [415, 76] on icon at bounding box center [416, 77] width 3 height 3
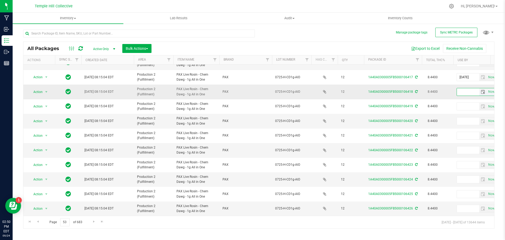
paste input "2026-09-12"
type input "2026-09-12"
click at [415, 90] on icon at bounding box center [416, 91] width 3 height 3
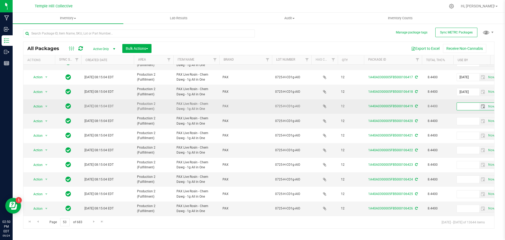
click at [464, 103] on input "text" at bounding box center [468, 106] width 22 height 7
paste input "2026-09-12"
type input "2026-09-12"
click at [417, 104] on icon at bounding box center [416, 105] width 3 height 3
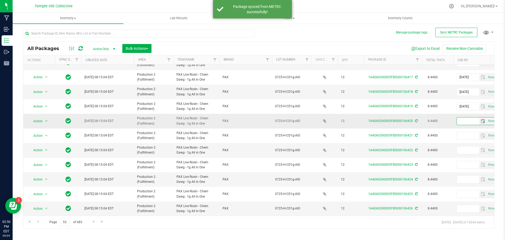
click at [463, 117] on input "text" at bounding box center [468, 120] width 22 height 7
paste input "2026-09-12"
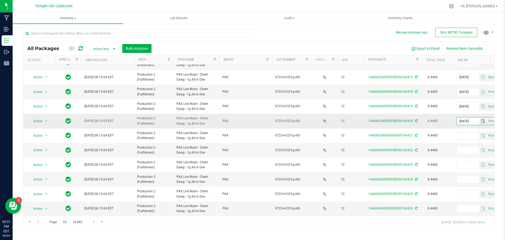
type input "2026-09-12"
click at [416, 119] on icon at bounding box center [416, 120] width 3 height 3
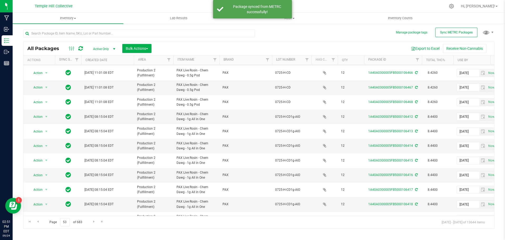
scroll to position [132, 0]
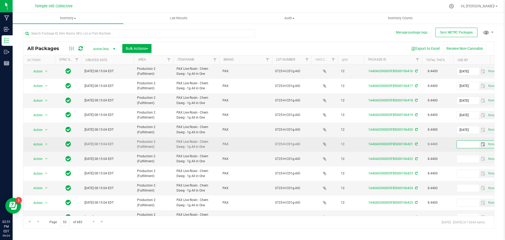
click at [464, 144] on input "text" at bounding box center [468, 144] width 22 height 7
paste input "2026-09-12"
type input "2026-09-12"
click at [417, 143] on icon at bounding box center [416, 143] width 3 height 3
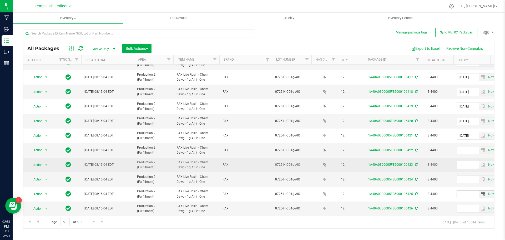
scroll to position [144, 0]
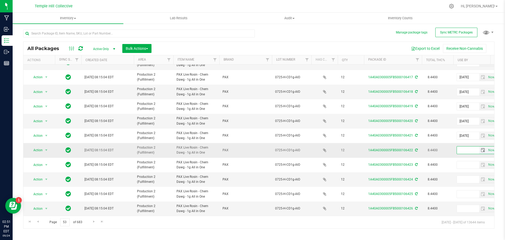
click at [466, 146] on input "text" at bounding box center [468, 149] width 22 height 7
paste input "2026-09-12"
type input "2026-09-12"
click at [415, 148] on icon at bounding box center [416, 149] width 3 height 3
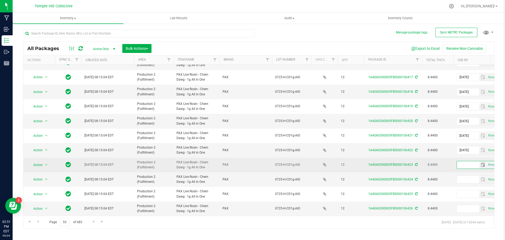
paste input "2026-09-12"
type input "2026-09-12"
click at [416, 163] on icon at bounding box center [416, 164] width 3 height 3
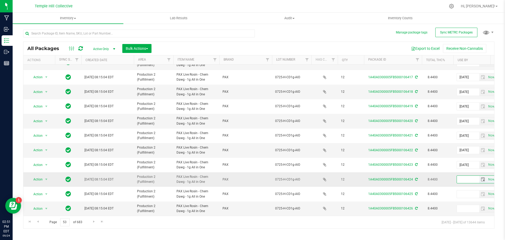
click at [462, 176] on input "text" at bounding box center [468, 179] width 22 height 7
paste input "2026-09-12"
type input "2026-09-12"
click at [415, 178] on icon at bounding box center [416, 179] width 3 height 3
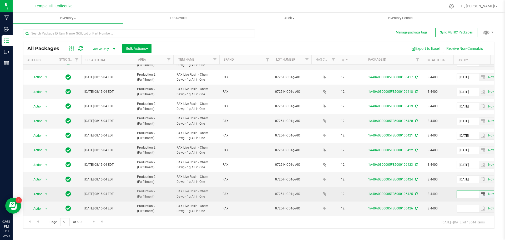
click at [466, 190] on input "text" at bounding box center [468, 193] width 22 height 7
paste input "2026-09-12"
type input "2026-09-12"
click at [416, 192] on icon at bounding box center [416, 193] width 3 height 3
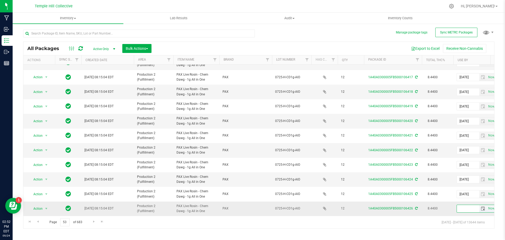
paste input "2026-09-12"
type input "2026-09-12"
click at [415, 207] on icon at bounding box center [416, 208] width 3 height 3
click at [92, 223] on span "Go to the next page" at bounding box center [94, 221] width 4 height 4
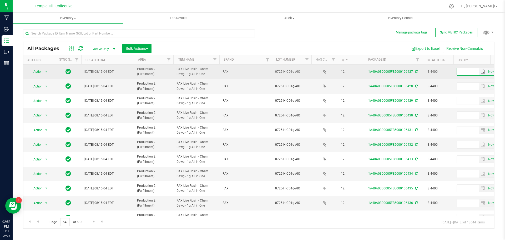
paste input "2026-09-12"
type input "2026-09-12"
click at [416, 71] on icon at bounding box center [416, 71] width 3 height 3
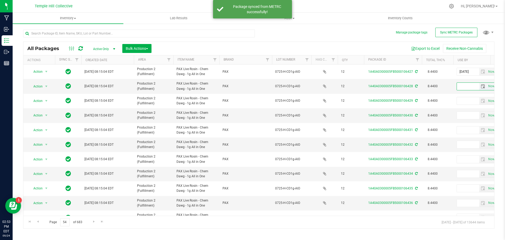
click at [467, 85] on input "text" at bounding box center [468, 86] width 22 height 7
paste input "2026-09-12"
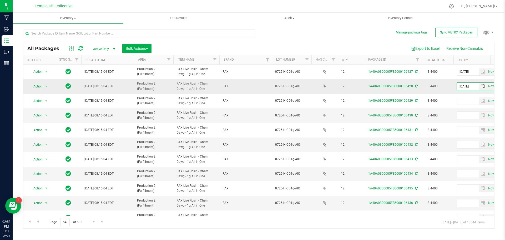
type input "2026-09-12"
click at [415, 86] on icon at bounding box center [416, 85] width 3 height 3
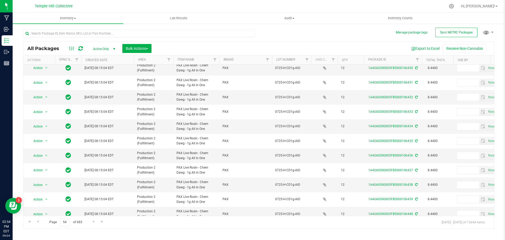
scroll to position [144, 0]
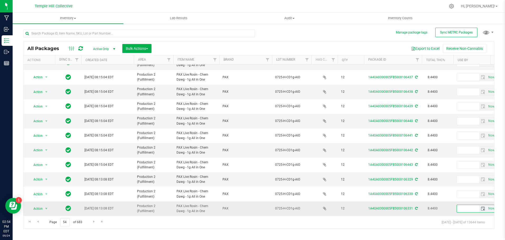
paste input "2026-09-12"
type input "2026-09-12"
click at [415, 207] on icon at bounding box center [416, 208] width 3 height 3
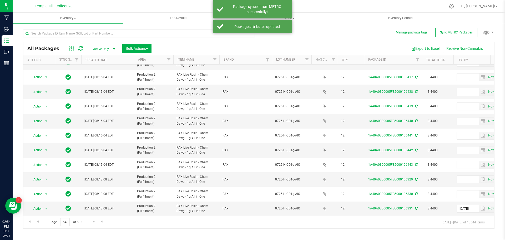
scroll to position [0, 0]
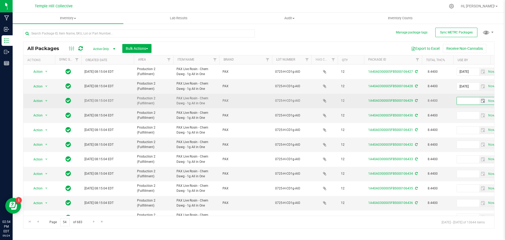
paste input "2026-09-12"
type input "2026-09-12"
click at [415, 102] on icon at bounding box center [416, 100] width 3 height 3
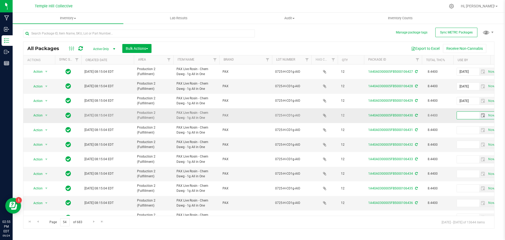
paste input "2026-09-12"
type input "2026-09-12"
click at [417, 115] on icon at bounding box center [416, 115] width 3 height 3
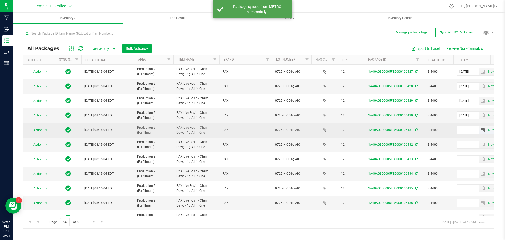
click at [462, 127] on input "text" at bounding box center [468, 129] width 22 height 7
paste input "2026-09-12"
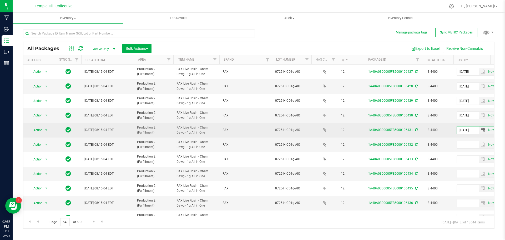
type input "2026-09-12"
click at [415, 129] on icon at bounding box center [416, 129] width 3 height 3
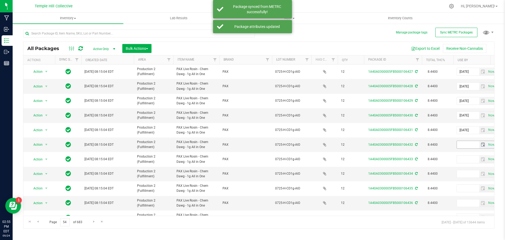
click at [464, 143] on input "text" at bounding box center [468, 144] width 22 height 7
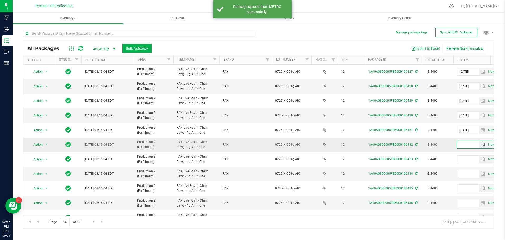
paste input "2026-09-12"
type input "2026-09-12"
click at [416, 144] on icon at bounding box center [416, 144] width 3 height 3
click at [464, 163] on input "text" at bounding box center [468, 159] width 22 height 7
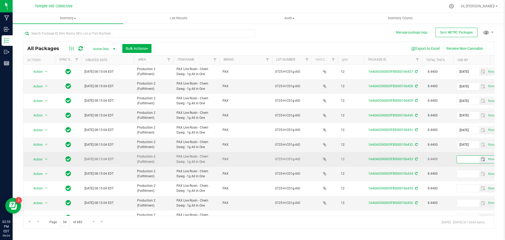
paste input "2026-09-12"
type input "2026-09-12"
click at [415, 160] on icon at bounding box center [416, 158] width 3 height 3
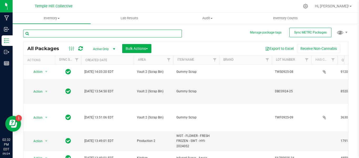
click at [133, 32] on input "text" at bounding box center [102, 33] width 159 height 8
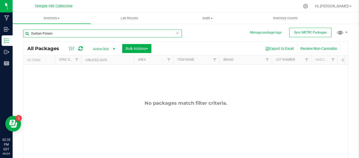
type input "Durban Poison"
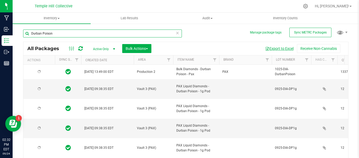
type input "[DATE]"
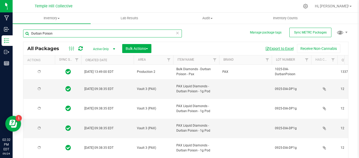
type input "[DATE]"
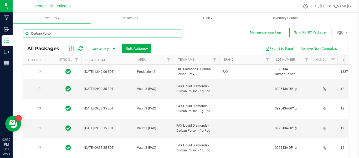
type input "[DATE]"
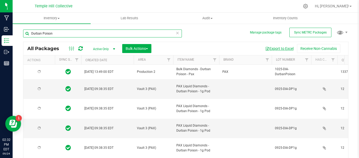
type input "[DATE]"
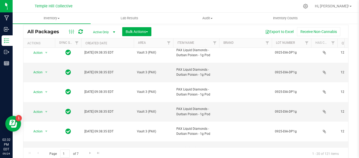
scroll to position [26, 0]
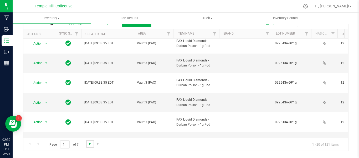
click at [89, 144] on span "Go to the next page" at bounding box center [90, 143] width 4 height 4
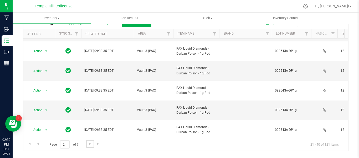
scroll to position [196, 0]
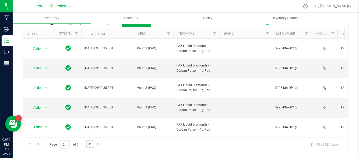
click at [91, 143] on span "Go to the next page" at bounding box center [90, 143] width 4 height 4
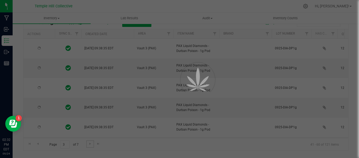
scroll to position [0, 0]
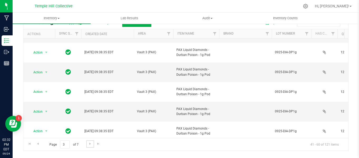
scroll to position [196, 0]
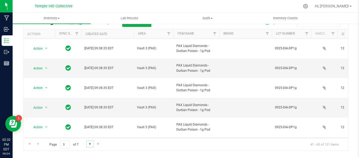
click at [89, 143] on span "Go to the next page" at bounding box center [90, 143] width 4 height 4
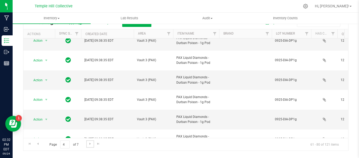
scroll to position [196, 0]
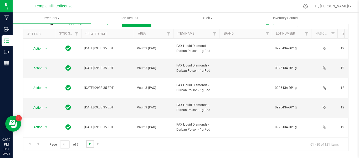
click at [89, 143] on span "Go to the next page" at bounding box center [90, 143] width 4 height 4
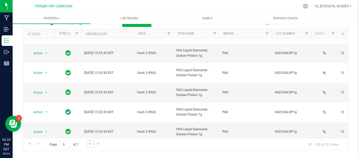
scroll to position [211, 0]
click at [90, 144] on span "Go to the next page" at bounding box center [90, 143] width 4 height 4
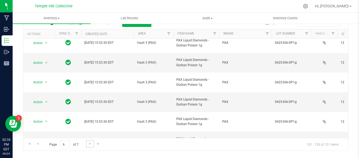
scroll to position [232, 0]
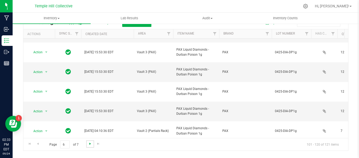
click at [89, 145] on span "Go to the next page" at bounding box center [90, 143] width 4 height 4
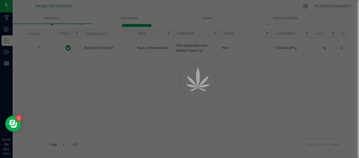
scroll to position [0, 0]
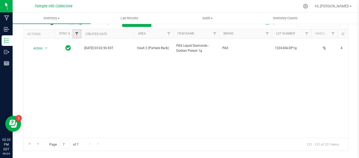
click at [77, 34] on span "Filter" at bounding box center [77, 34] width 4 height 4
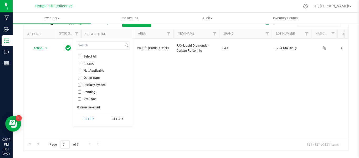
click at [80, 77] on input "Out of sync" at bounding box center [79, 77] width 3 height 3
checkbox input "true"
click at [86, 118] on button "Filter" at bounding box center [88, 119] width 25 height 12
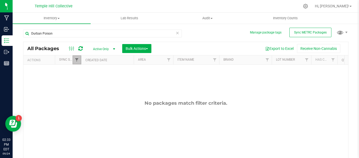
click at [78, 61] on span "Filter" at bounding box center [77, 60] width 4 height 4
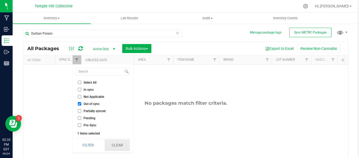
click at [123, 146] on button "Clear" at bounding box center [117, 145] width 25 height 12
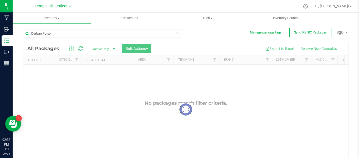
click at [176, 32] on icon at bounding box center [178, 32] width 4 height 6
